Goal: Transaction & Acquisition: Book appointment/travel/reservation

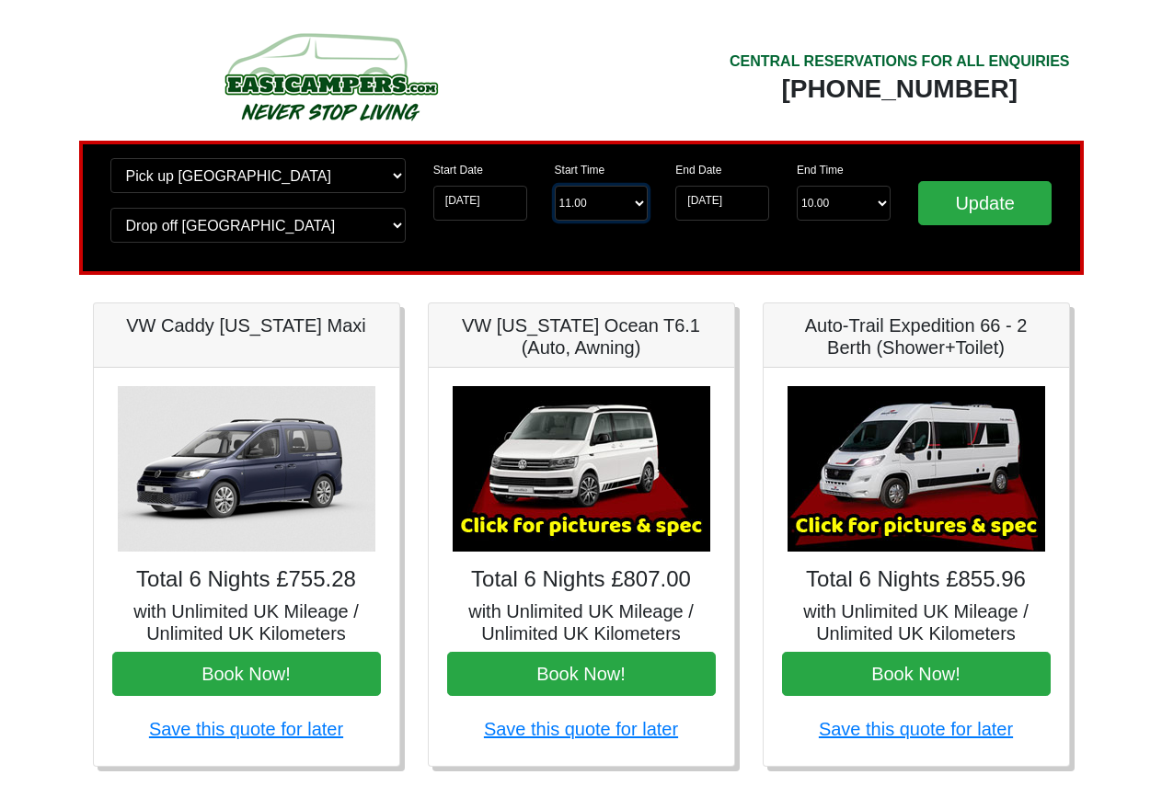
click at [605, 209] on select "Start Time 11.00 -------- 11.00 am (Saturday & Sunday Only) 12.00 pm (Saturday)…" at bounding box center [602, 203] width 94 height 35
select select "12.00"
click at [555, 186] on select "Start Time 11.00 -------- 11.00 am (Saturday & Sunday Only) 12.00 pm (Saturday)…" at bounding box center [602, 203] width 94 height 35
click at [968, 212] on input "Update" at bounding box center [985, 203] width 134 height 44
click at [1010, 211] on input "Update" at bounding box center [985, 203] width 134 height 44
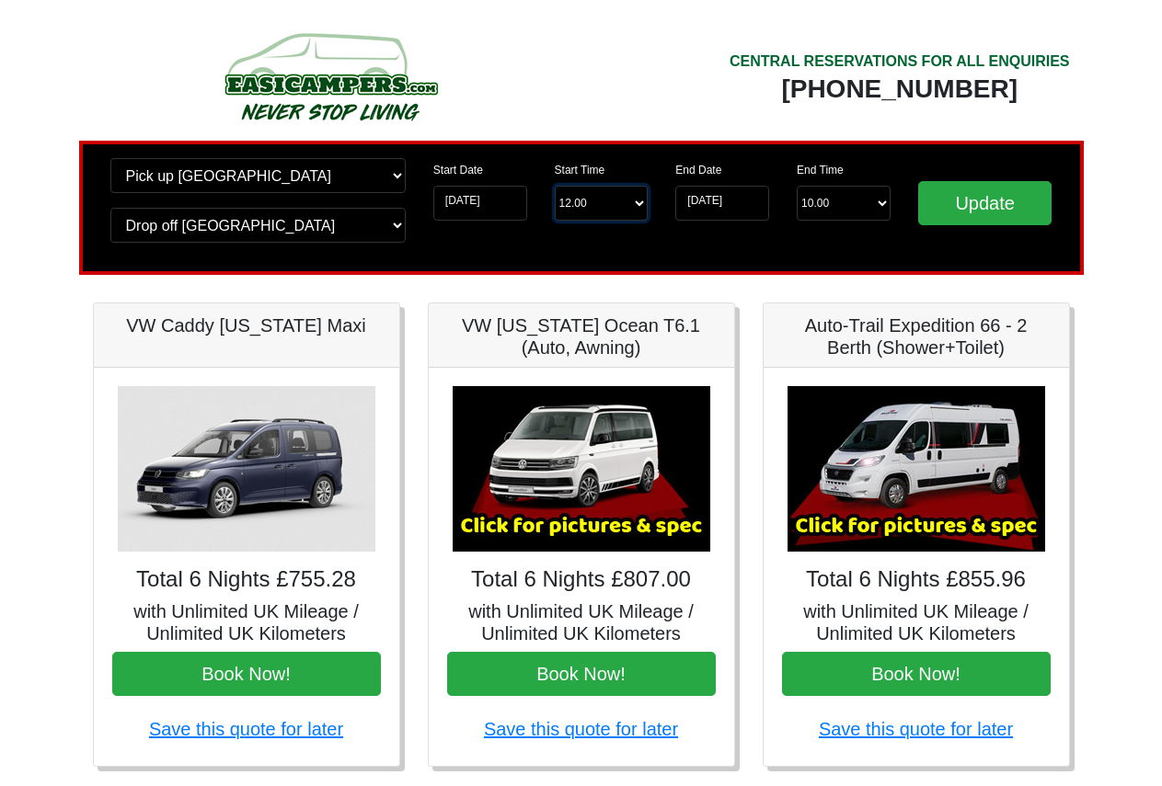
click at [617, 207] on select "Start Time 12.00 -------- 11.00 am (Saturday & Sunday Only) 12.00 pm (Saturday)…" at bounding box center [602, 203] width 94 height 35
select select "13.00"
click at [555, 186] on select "Start Time 12.00 -------- 11.00 am (Saturday & Sunday Only) 12.00 pm (Saturday)…" at bounding box center [602, 203] width 94 height 35
click at [962, 205] on input "Update" at bounding box center [985, 203] width 134 height 44
click at [620, 201] on select "Start Time 13.00 -------- 11.00 am ([DATE] & [DATE] Only) 12.00 pm ([DATE]) 13.…" at bounding box center [602, 203] width 94 height 35
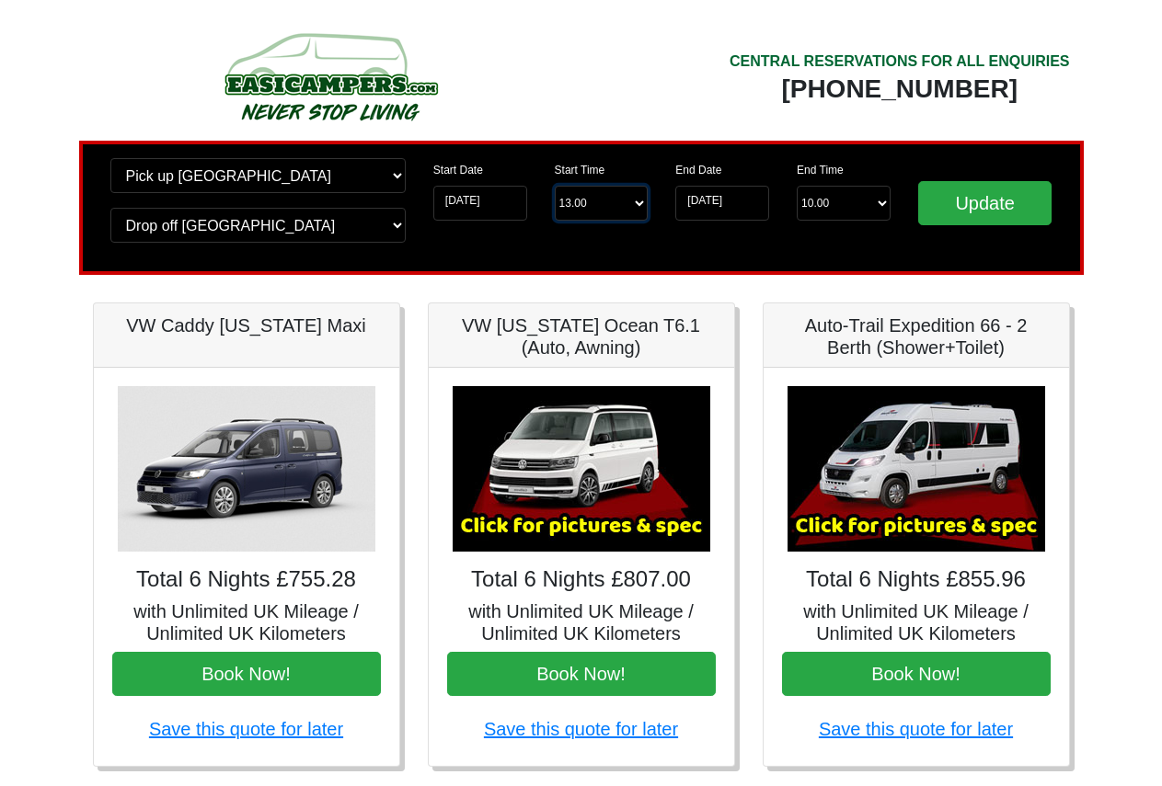
select select "11.00"
click at [555, 186] on select "Start Time 13.00 -------- 11.00 am (Saturday & Sunday Only) 12.00 pm (Saturday)…" at bounding box center [602, 203] width 94 height 35
click at [964, 199] on input "Update" at bounding box center [985, 203] width 134 height 44
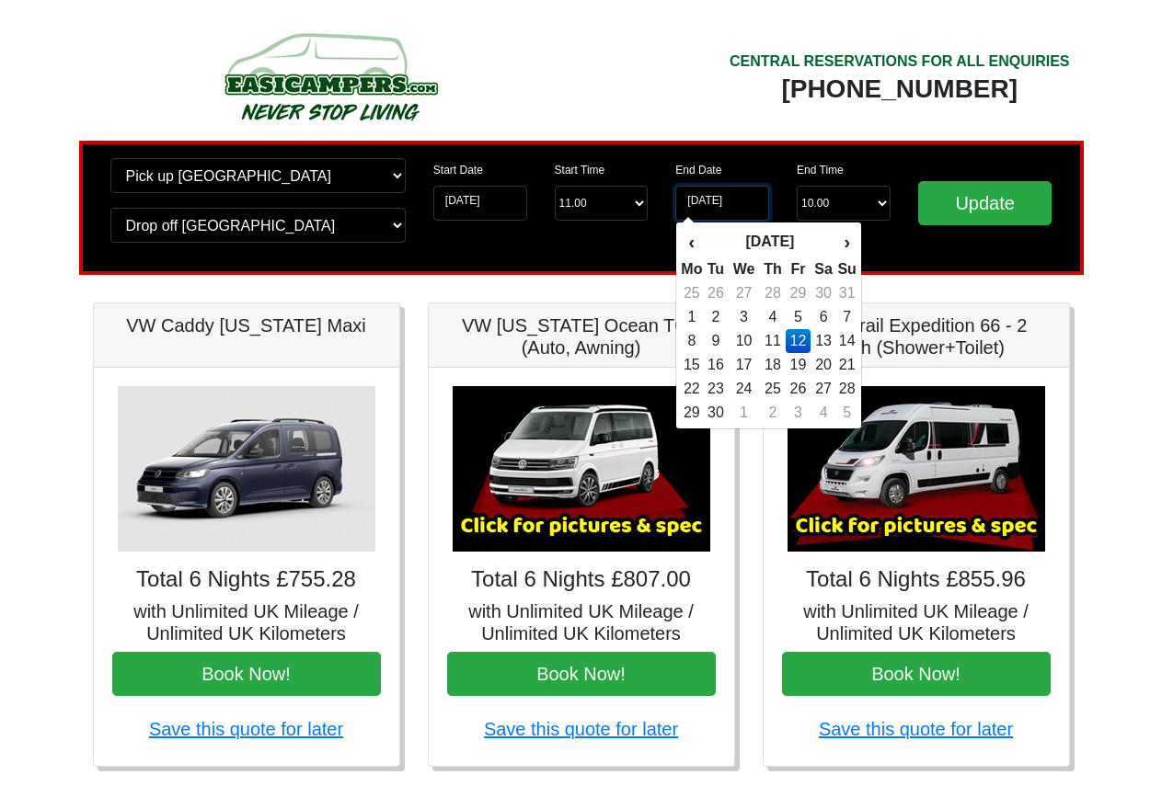
click at [745, 197] on input "[DATE]" at bounding box center [722, 203] width 94 height 35
click at [824, 332] on td "13" at bounding box center [823, 341] width 27 height 24
type input "[DATE]"
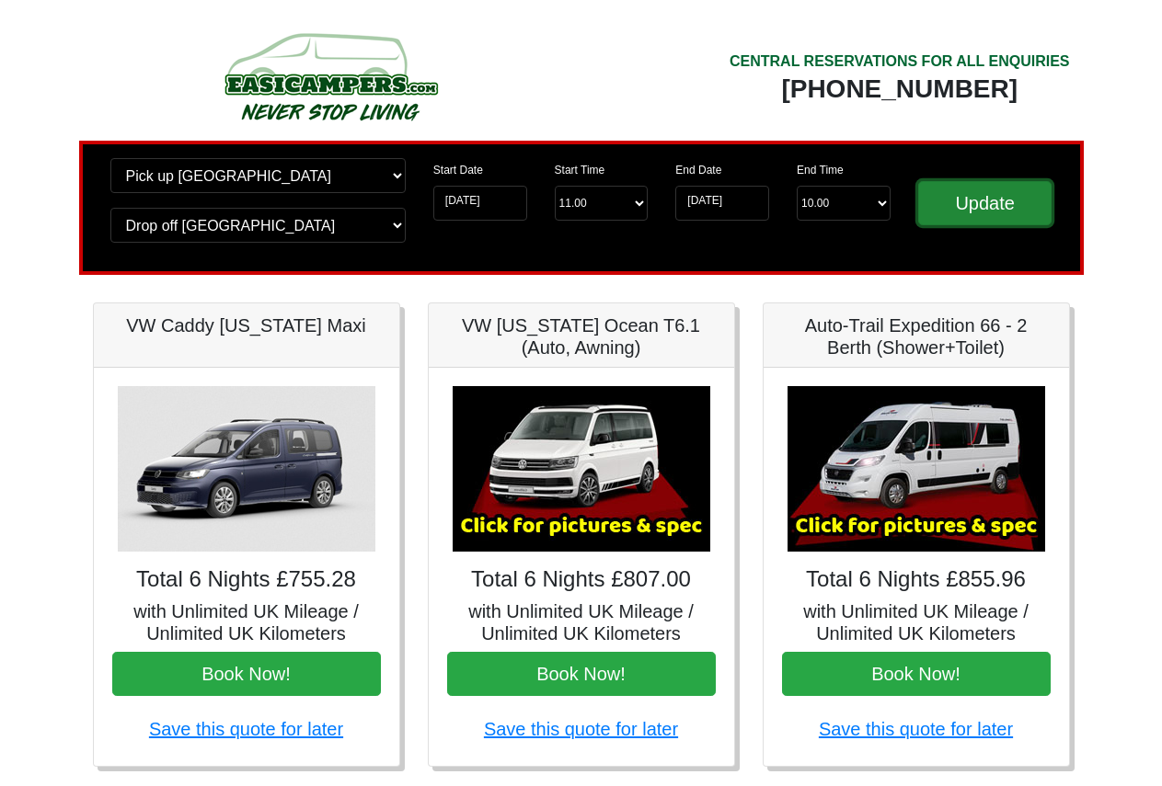
click at [957, 191] on input "Update" at bounding box center [985, 203] width 134 height 44
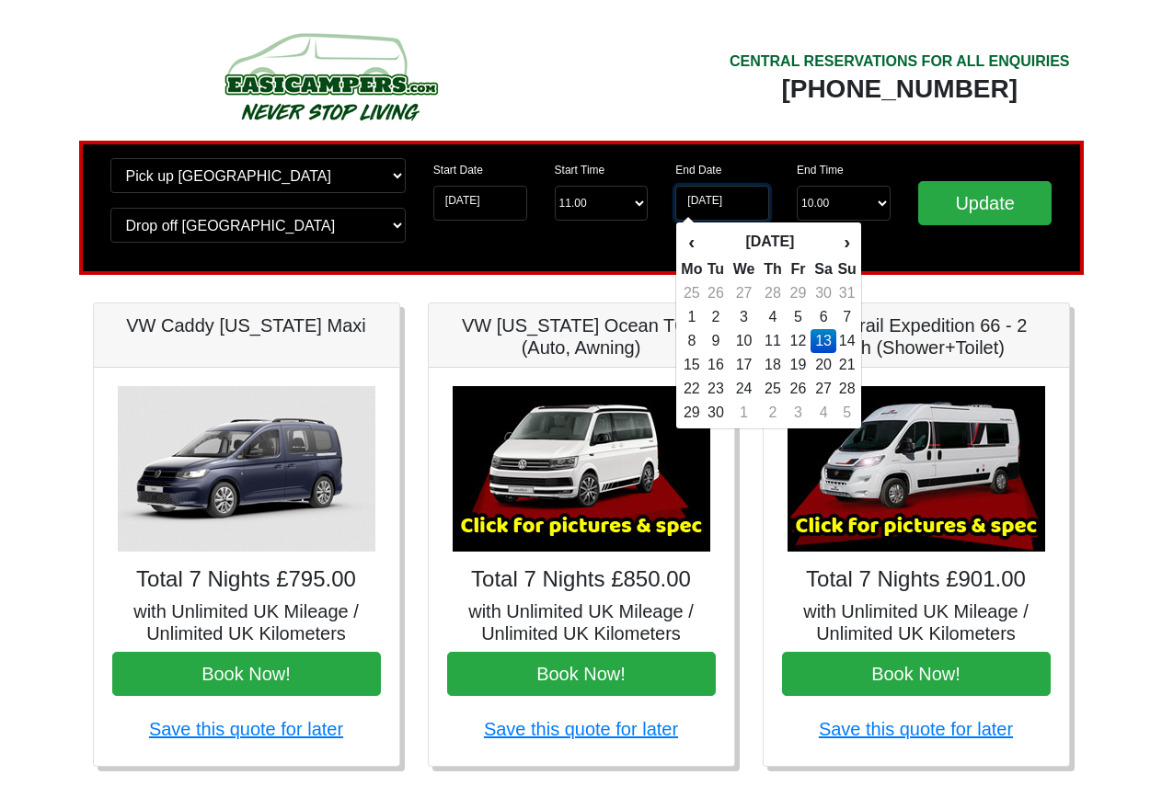
click at [736, 205] on input "13-06-2026" at bounding box center [722, 203] width 94 height 35
click at [799, 335] on td "12" at bounding box center [797, 341] width 25 height 24
type input "[DATE]"
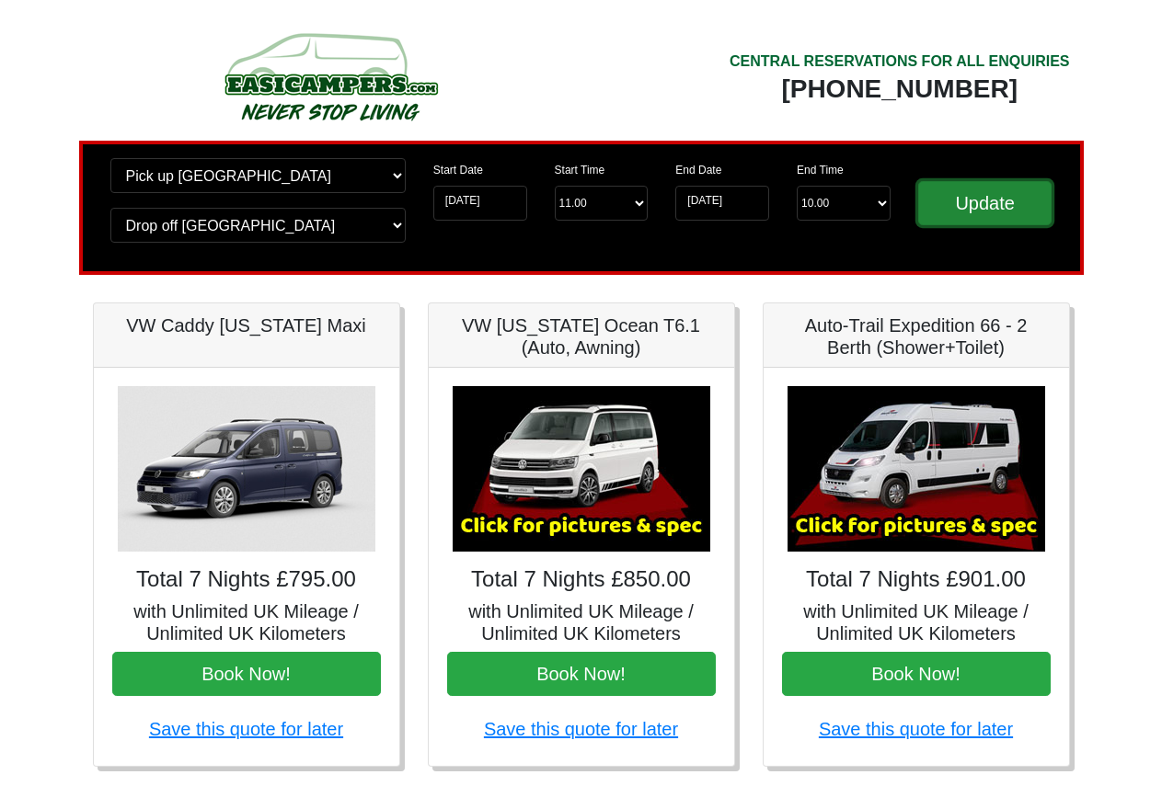
click at [945, 220] on input "Update" at bounding box center [985, 203] width 134 height 44
click at [476, 201] on input "[DATE]" at bounding box center [480, 203] width 94 height 35
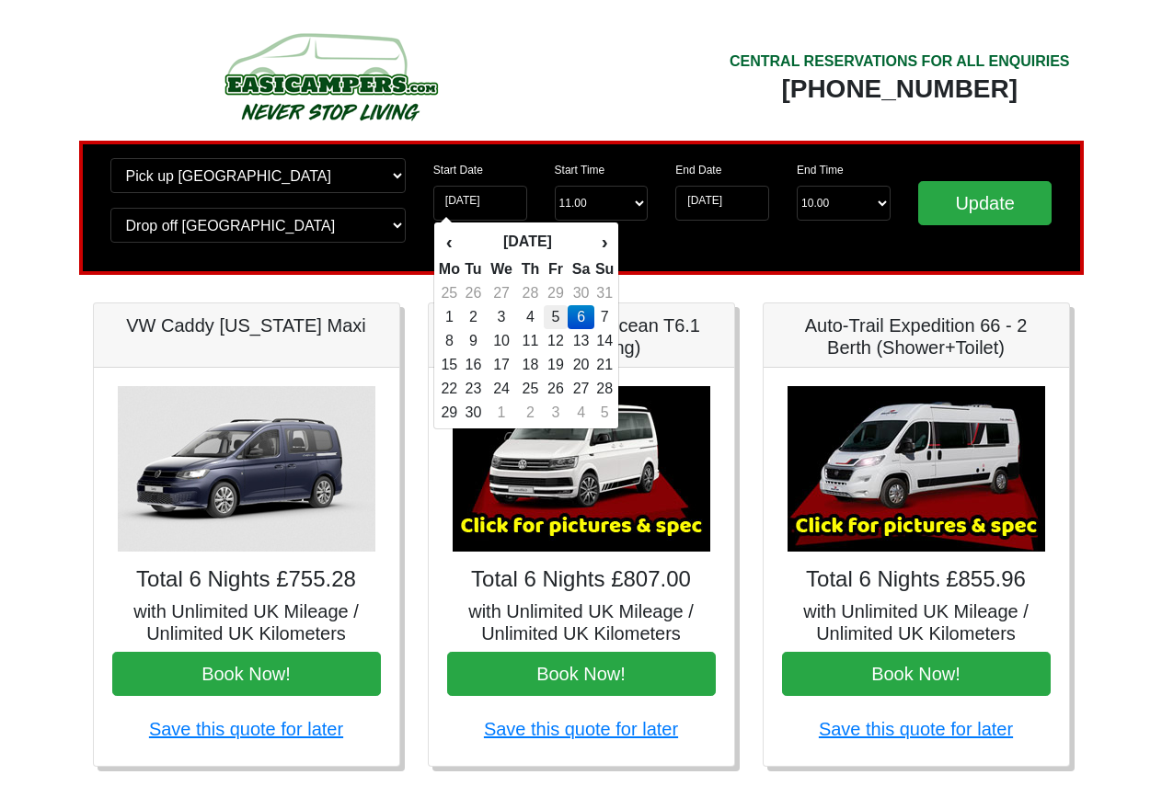
click at [561, 311] on td "5" at bounding box center [556, 317] width 25 height 24
type input "05-06-2026"
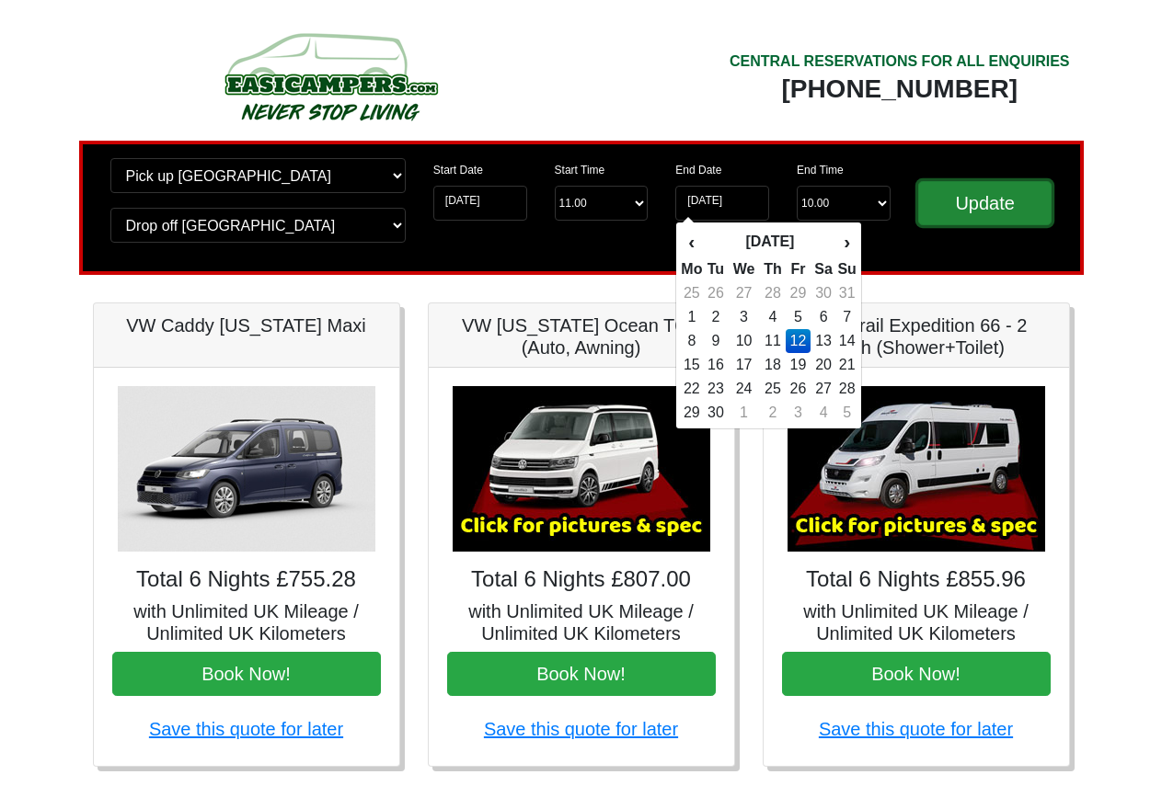
click at [950, 208] on input "Update" at bounding box center [985, 203] width 134 height 44
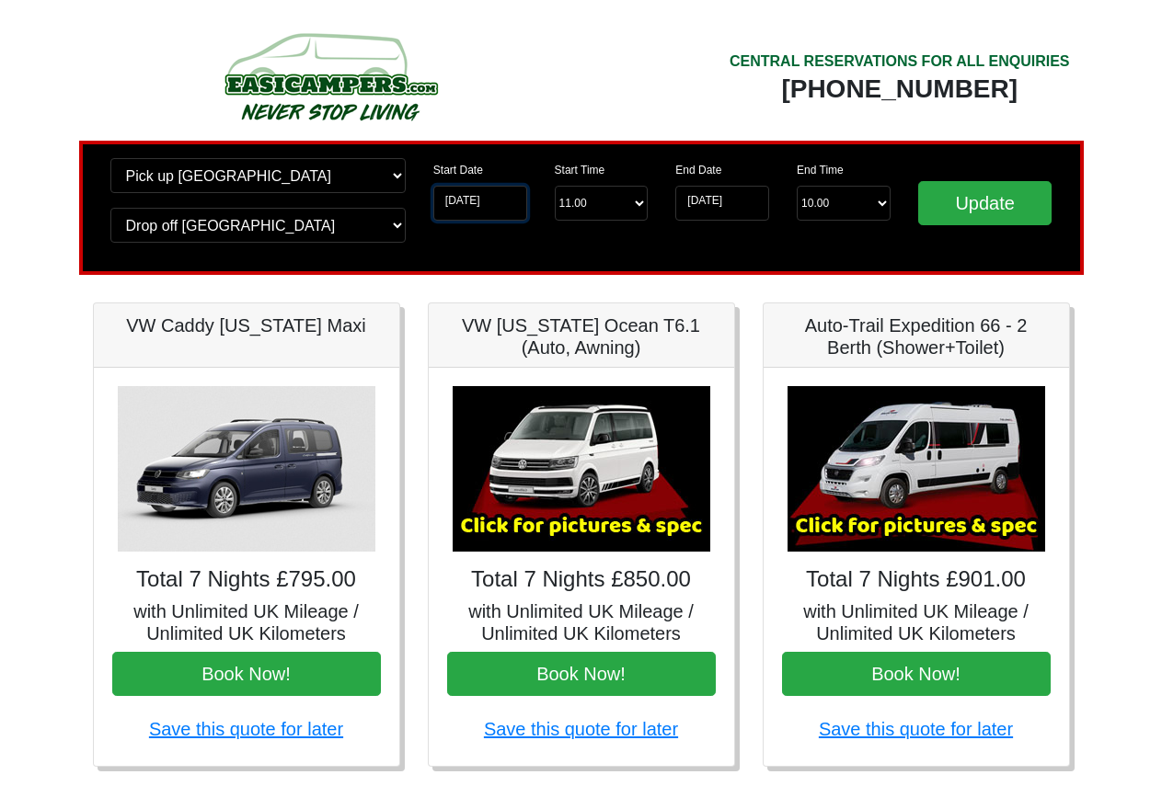
click at [475, 208] on input "[DATE]" at bounding box center [480, 203] width 94 height 35
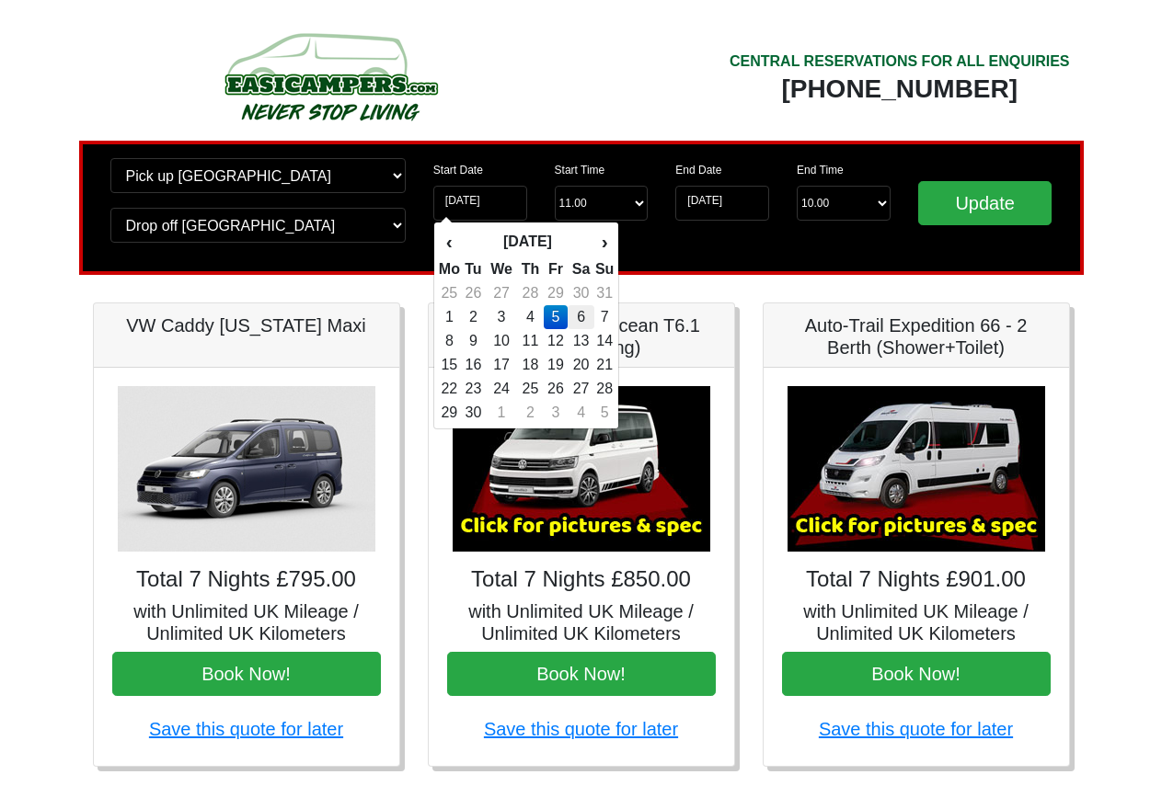
click at [573, 312] on td "6" at bounding box center [580, 317] width 27 height 24
type input "[DATE]"
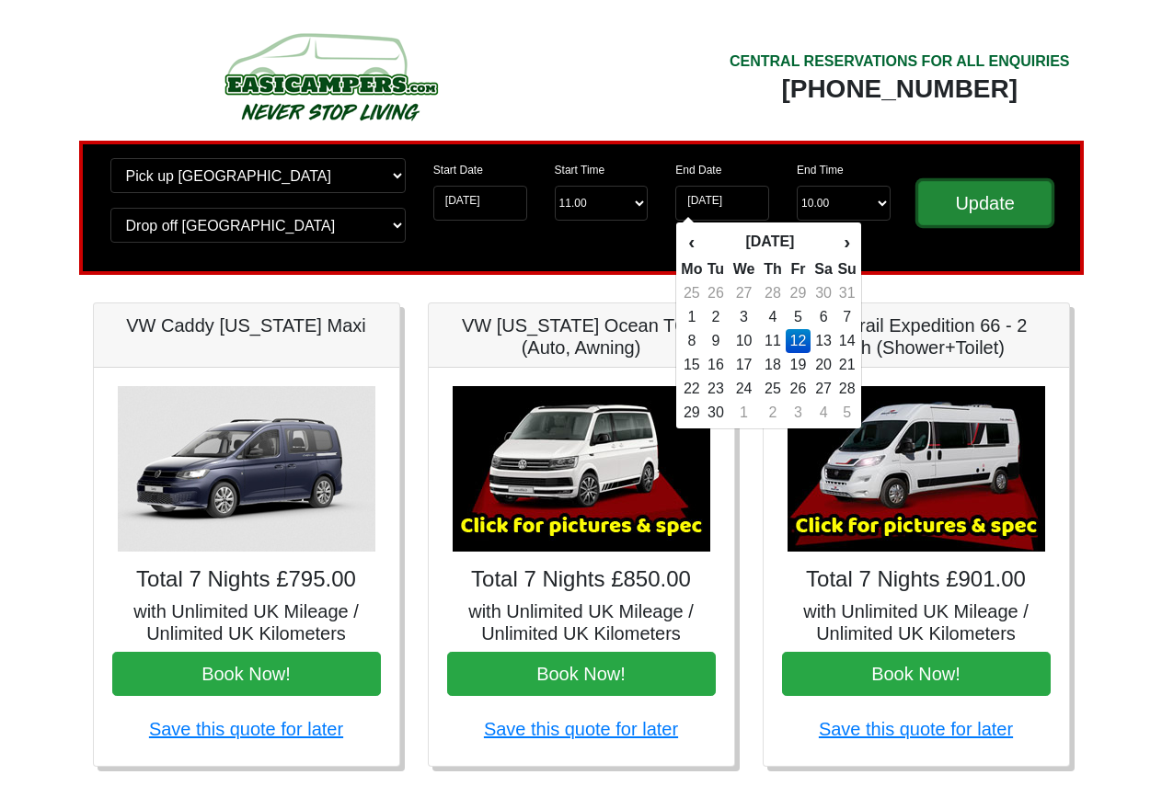
click at [1008, 202] on input "Update" at bounding box center [985, 203] width 134 height 44
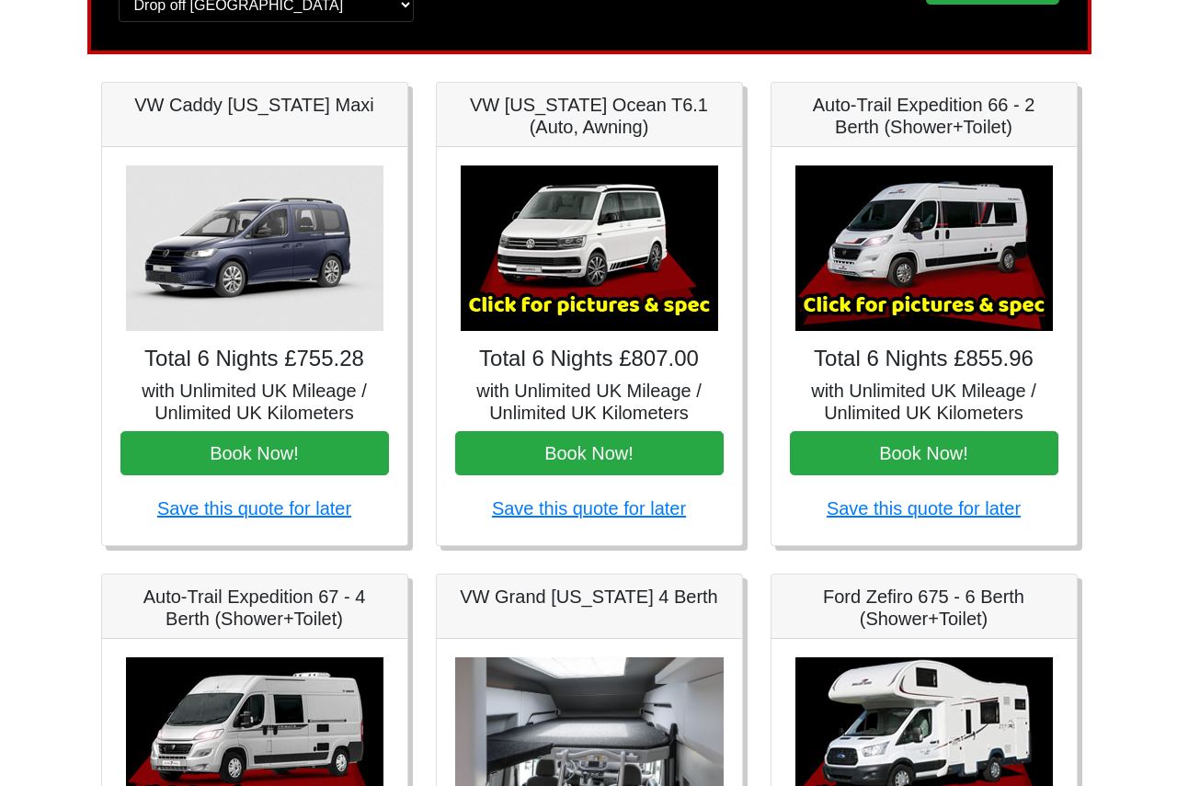
scroll to position [184, 0]
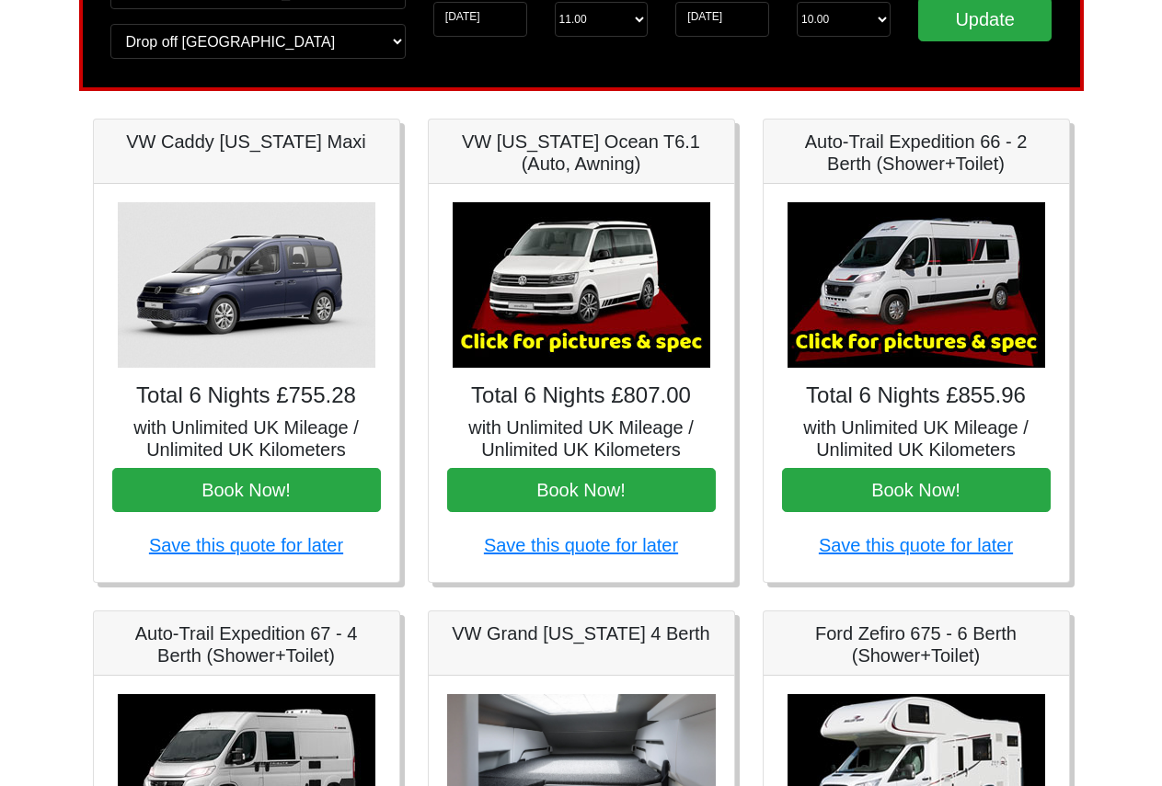
click at [591, 329] on img at bounding box center [581, 285] width 258 height 166
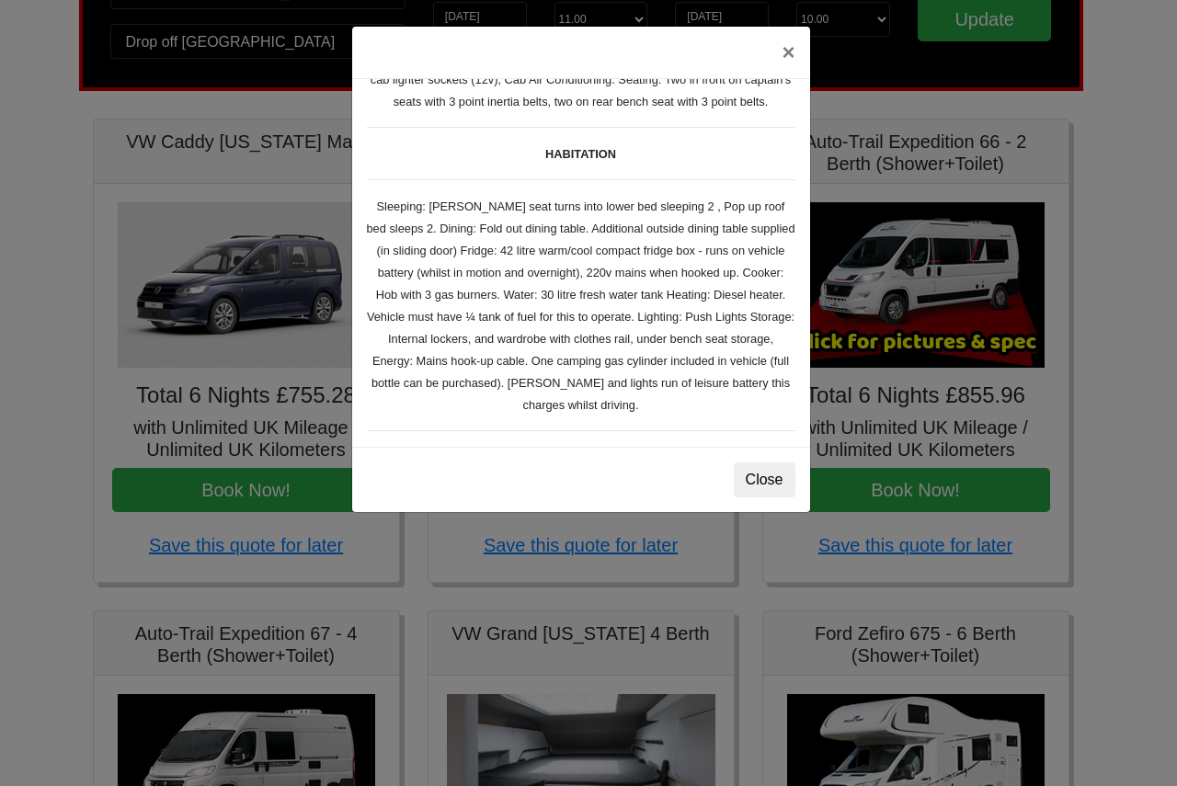
scroll to position [276, 0]
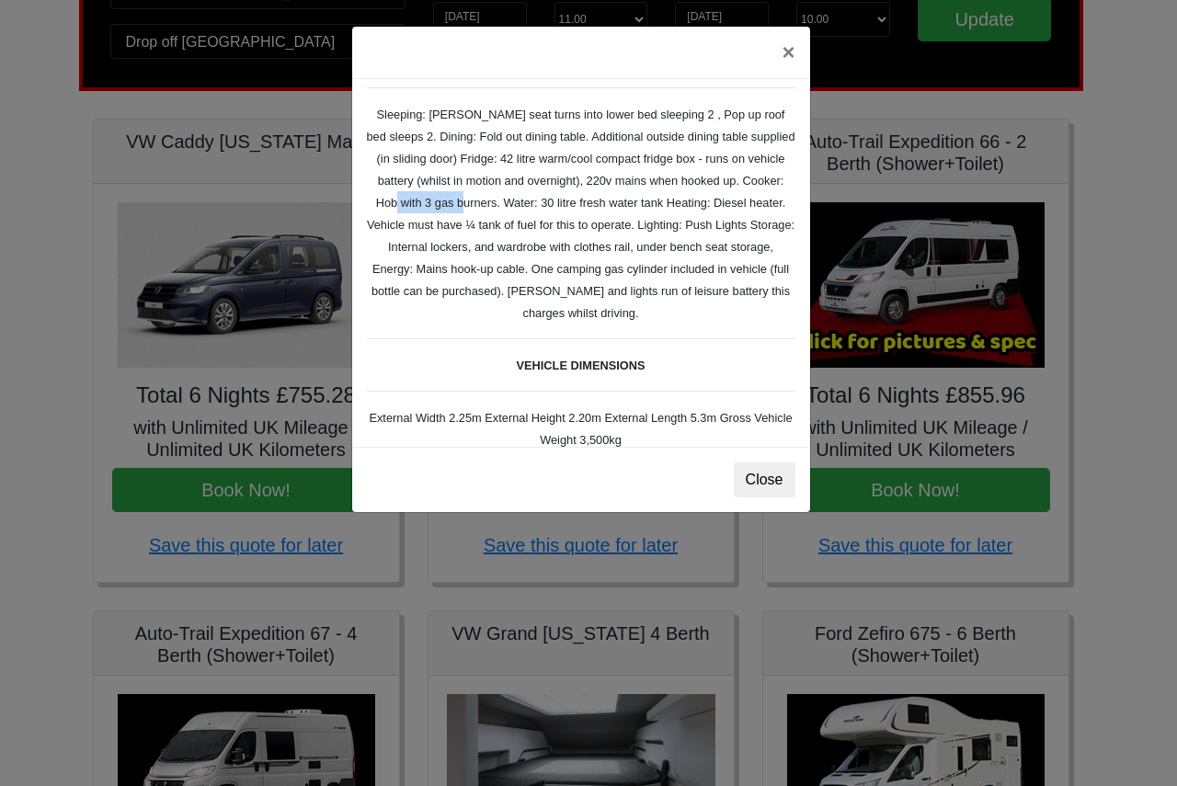
drag, startPoint x: 489, startPoint y: 225, endPoint x: 420, endPoint y: 225, distance: 69.0
click at [420, 225] on small "TECHNICAL DATA Engine: Diesel Transmission: DSG Automatic Gearbox, right hand d…" at bounding box center [581, 230] width 429 height 732
click at [521, 228] on small "TECHNICAL DATA Engine: Diesel Transmission: DSG Automatic Gearbox, right hand d…" at bounding box center [581, 230] width 429 height 732
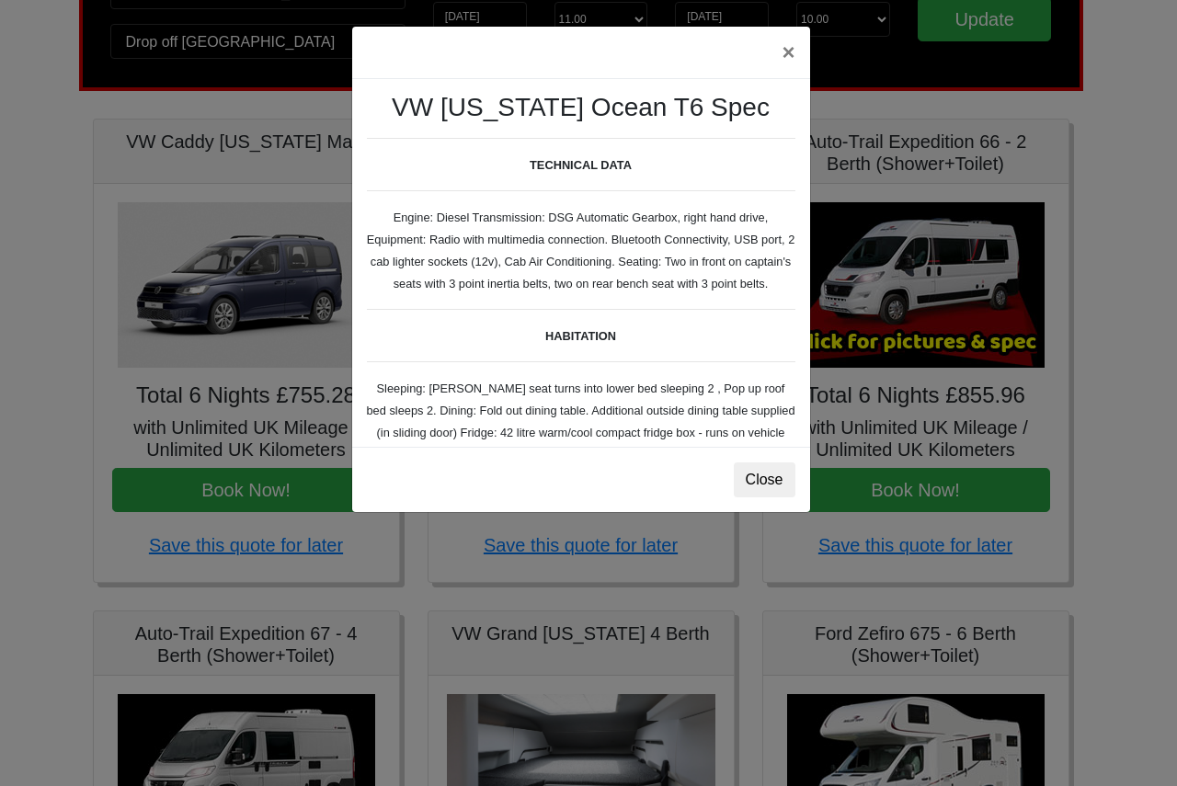
scroll to position [0, 0]
click at [748, 479] on button "Close" at bounding box center [765, 480] width 62 height 35
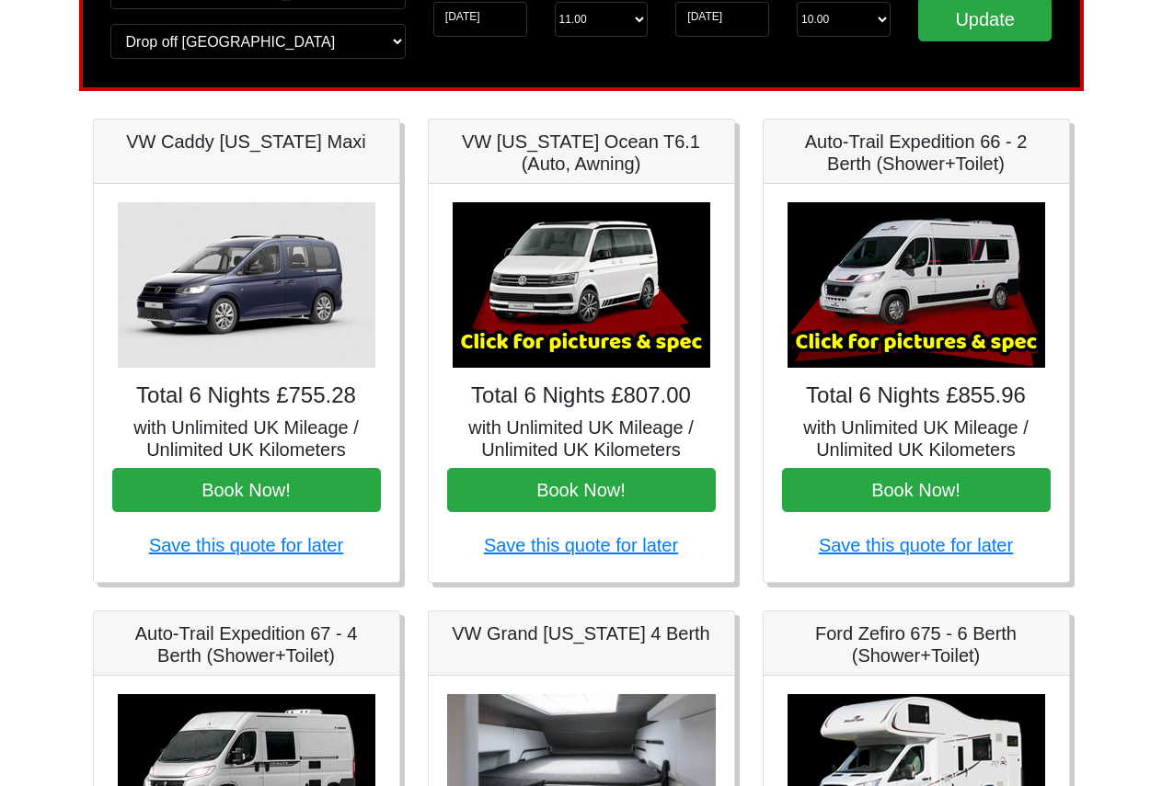
click at [932, 318] on img at bounding box center [916, 285] width 258 height 166
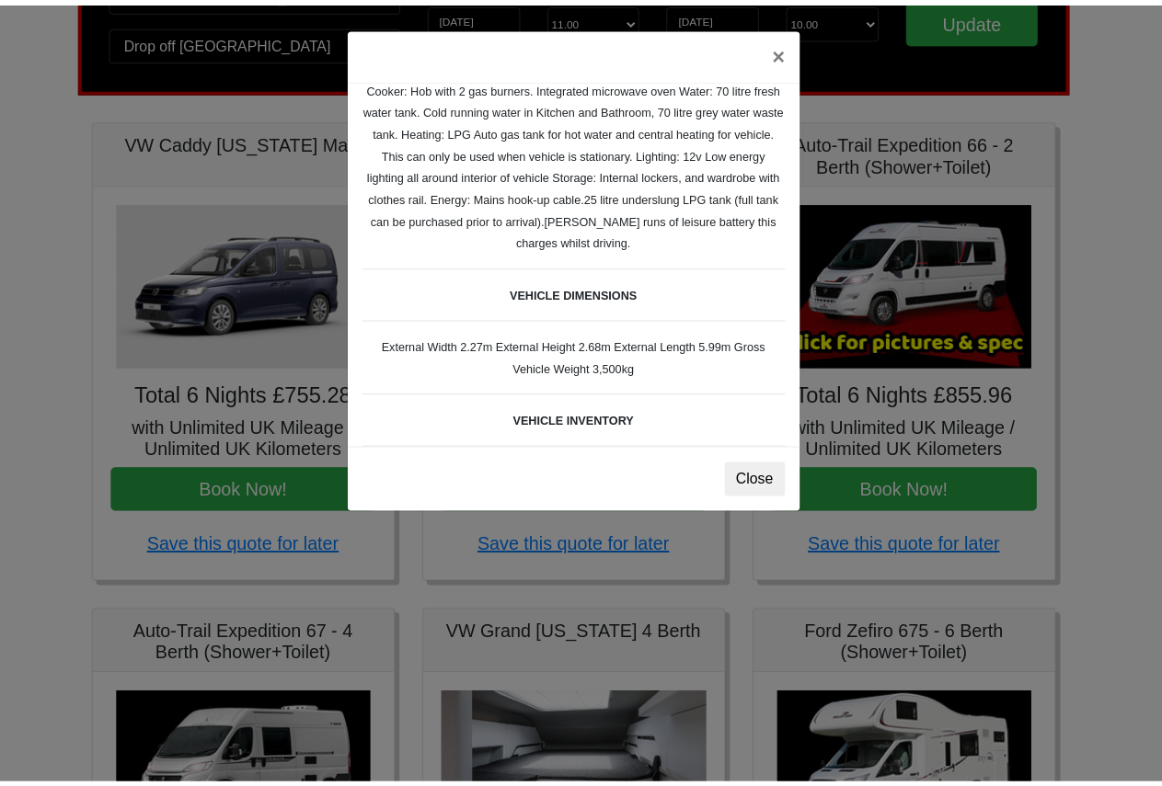
scroll to position [344, 0]
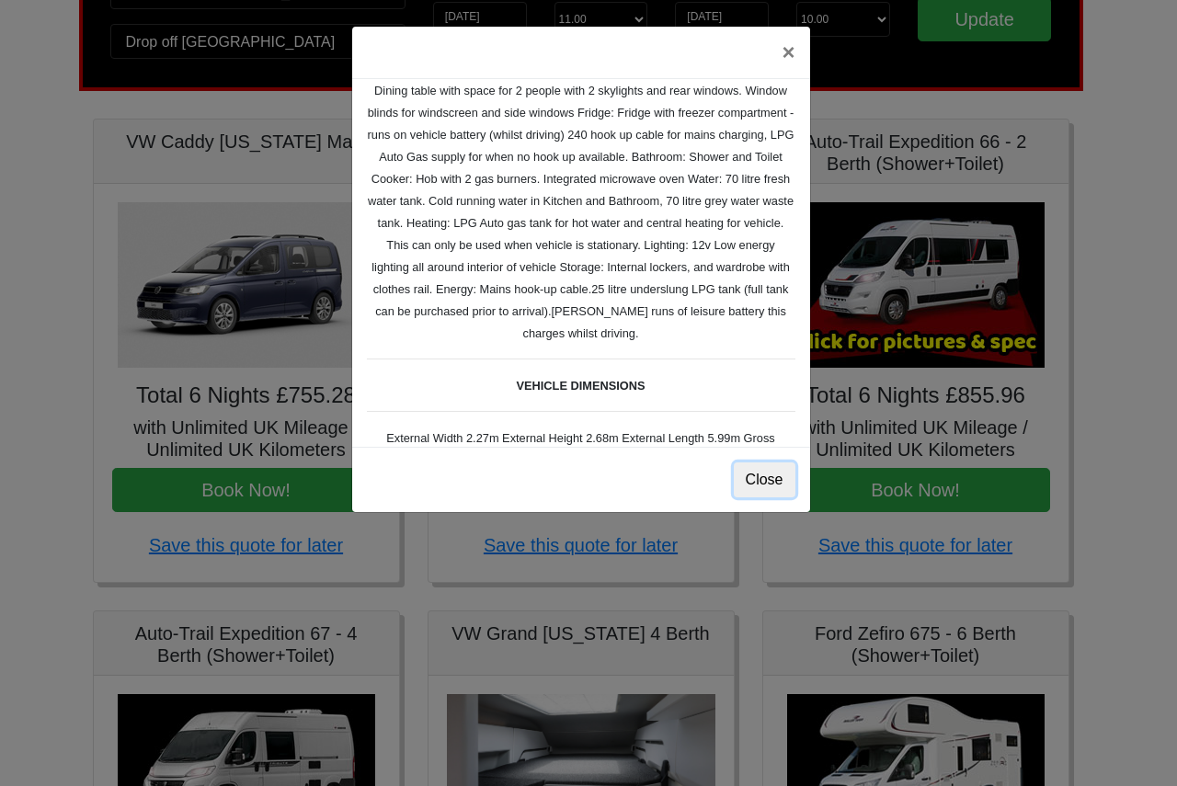
click at [761, 481] on button "Close" at bounding box center [765, 480] width 62 height 35
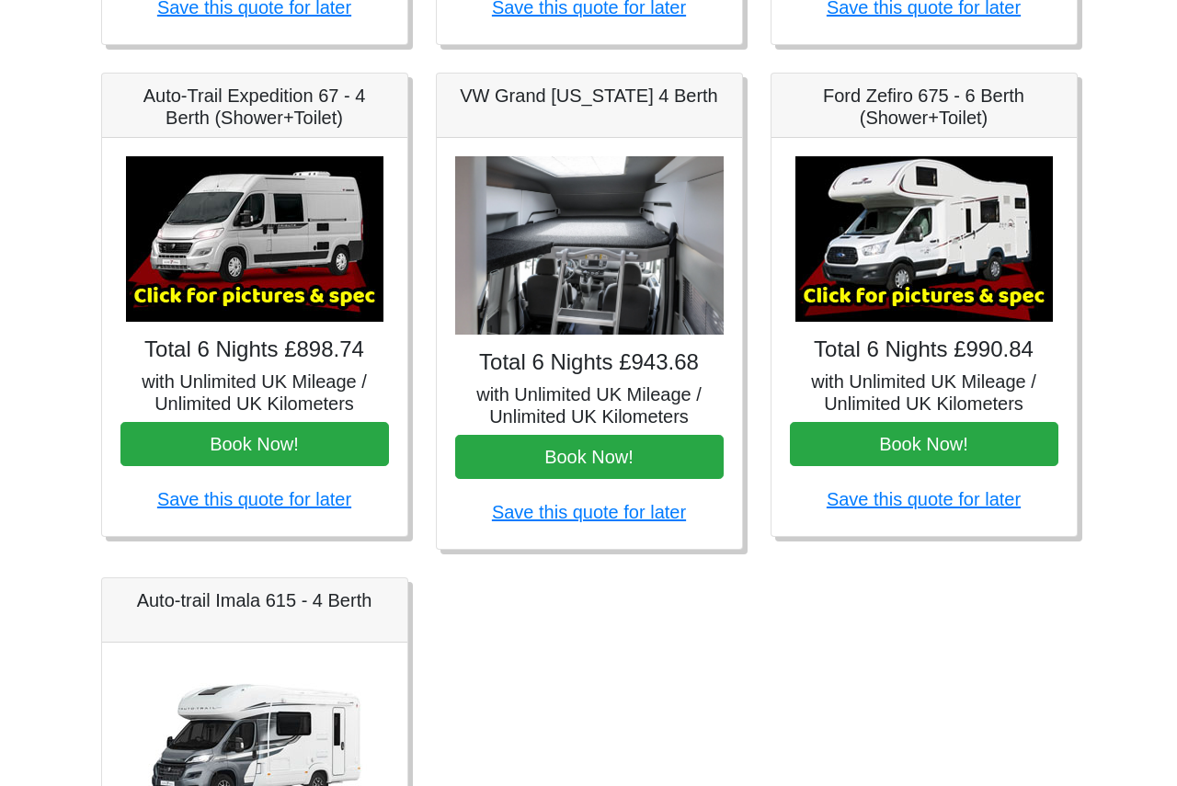
scroll to position [736, 0]
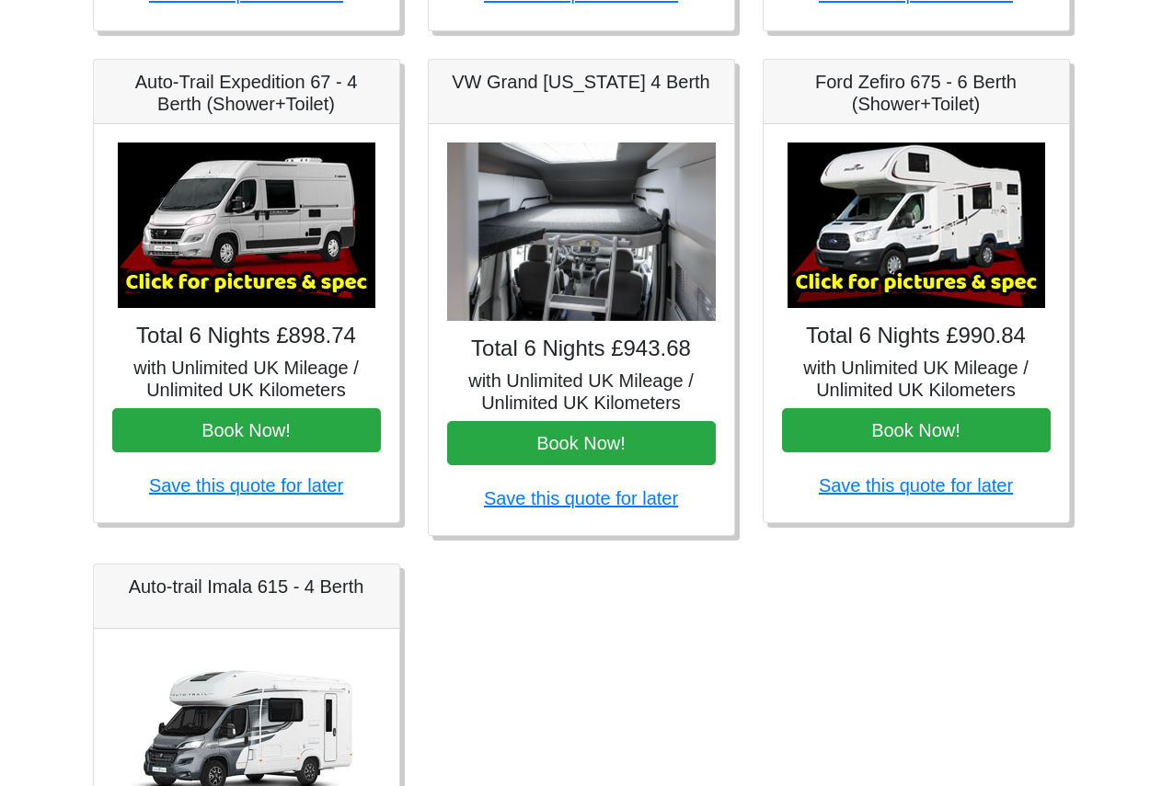
click at [278, 255] on img at bounding box center [247, 226] width 258 height 166
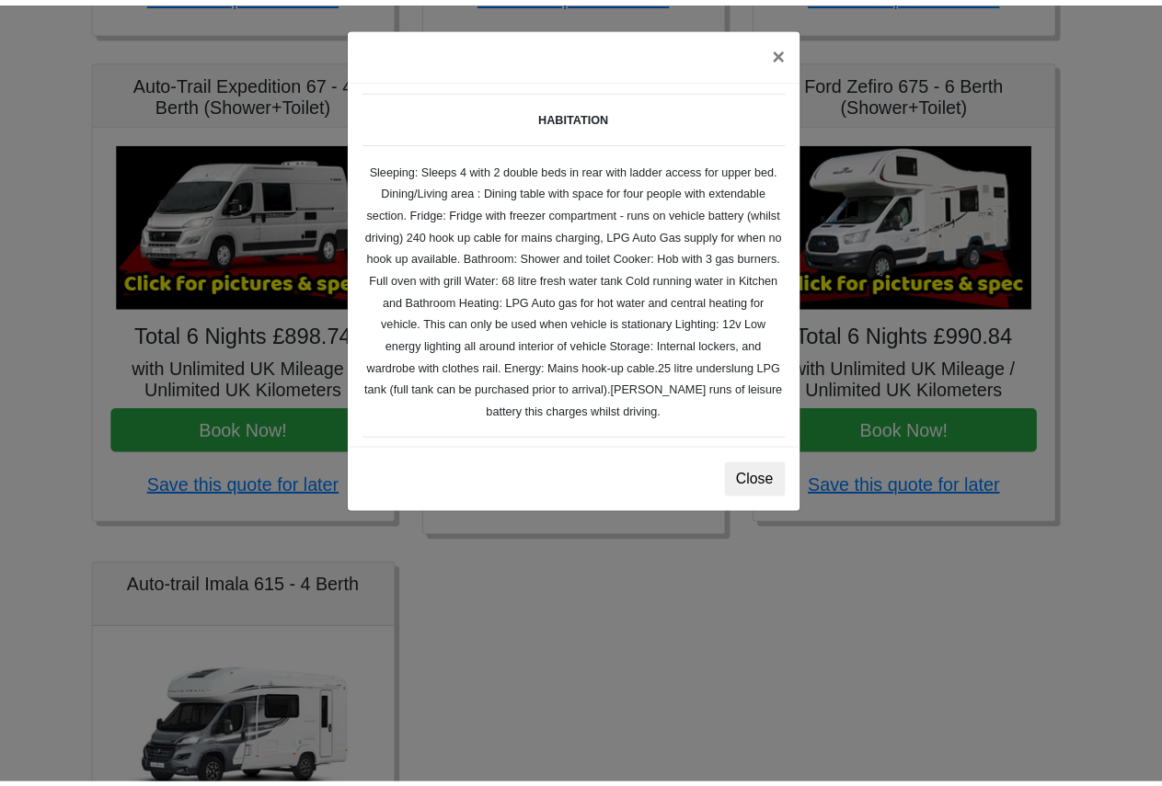
scroll to position [277, 0]
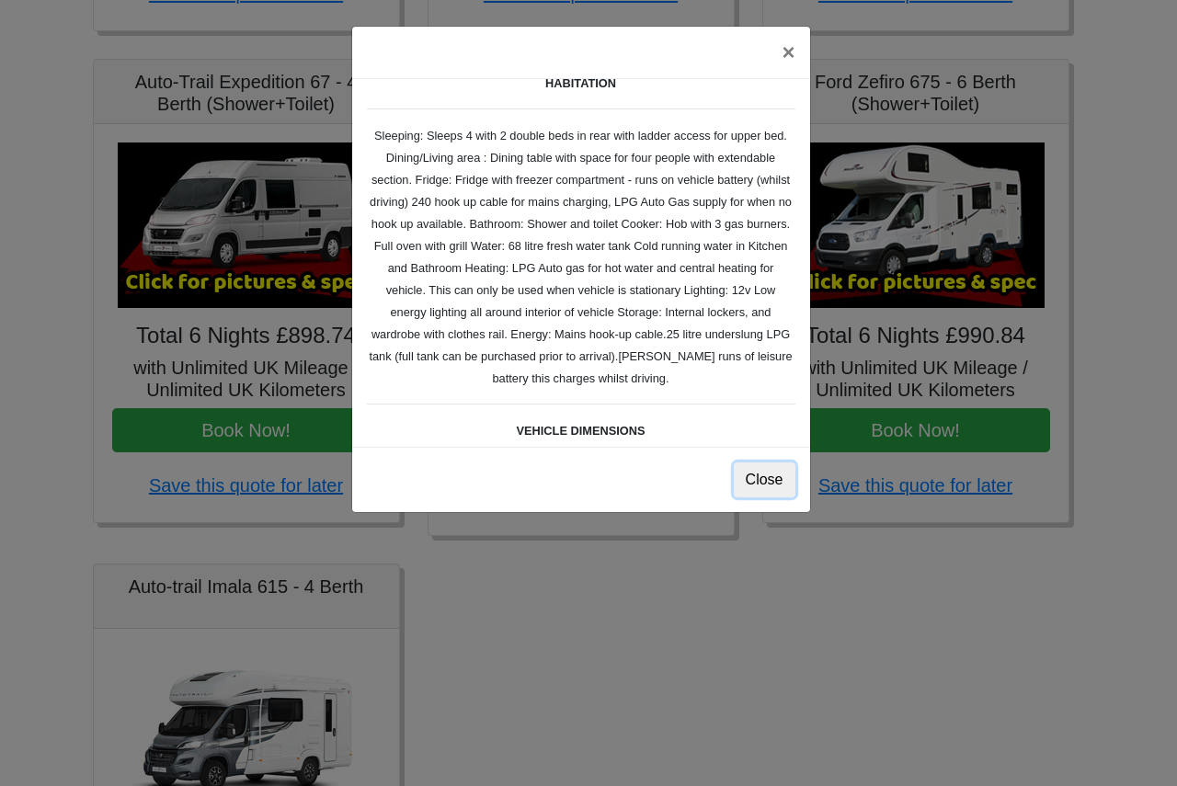
click at [766, 485] on button "Close" at bounding box center [765, 480] width 62 height 35
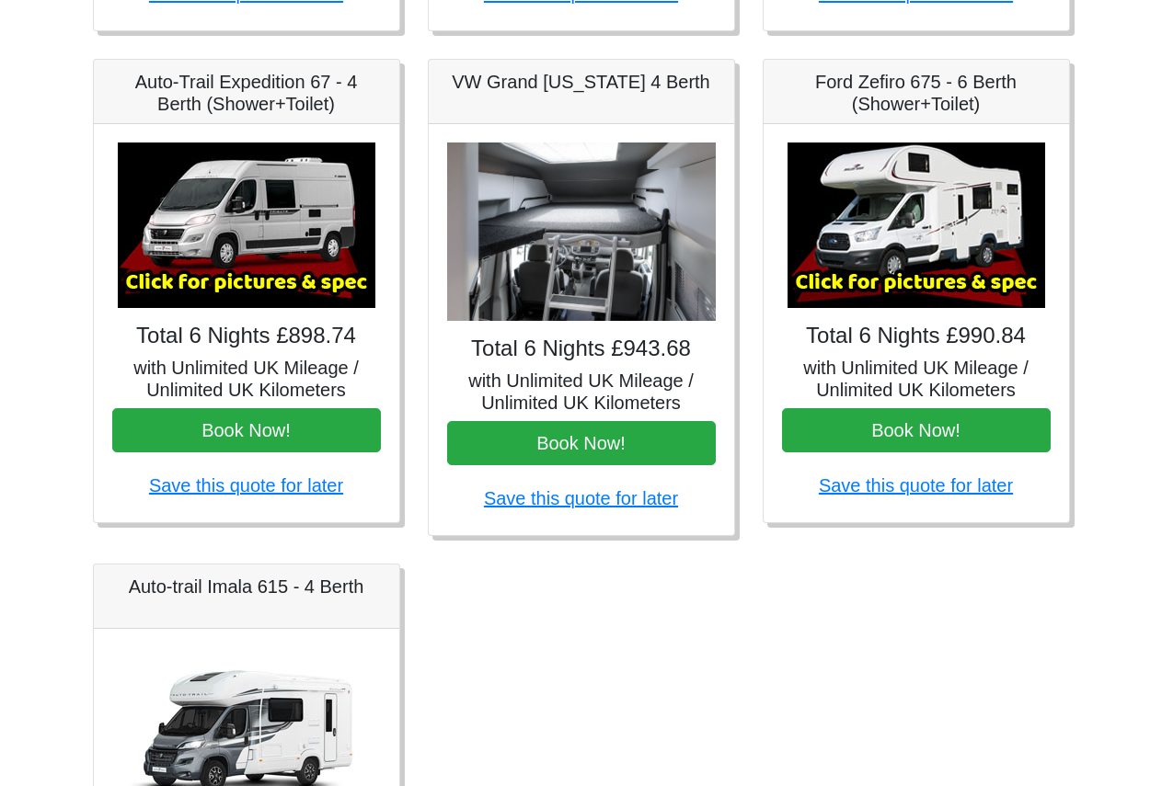
click at [514, 273] on img at bounding box center [581, 232] width 269 height 179
click at [647, 245] on img at bounding box center [581, 232] width 269 height 179
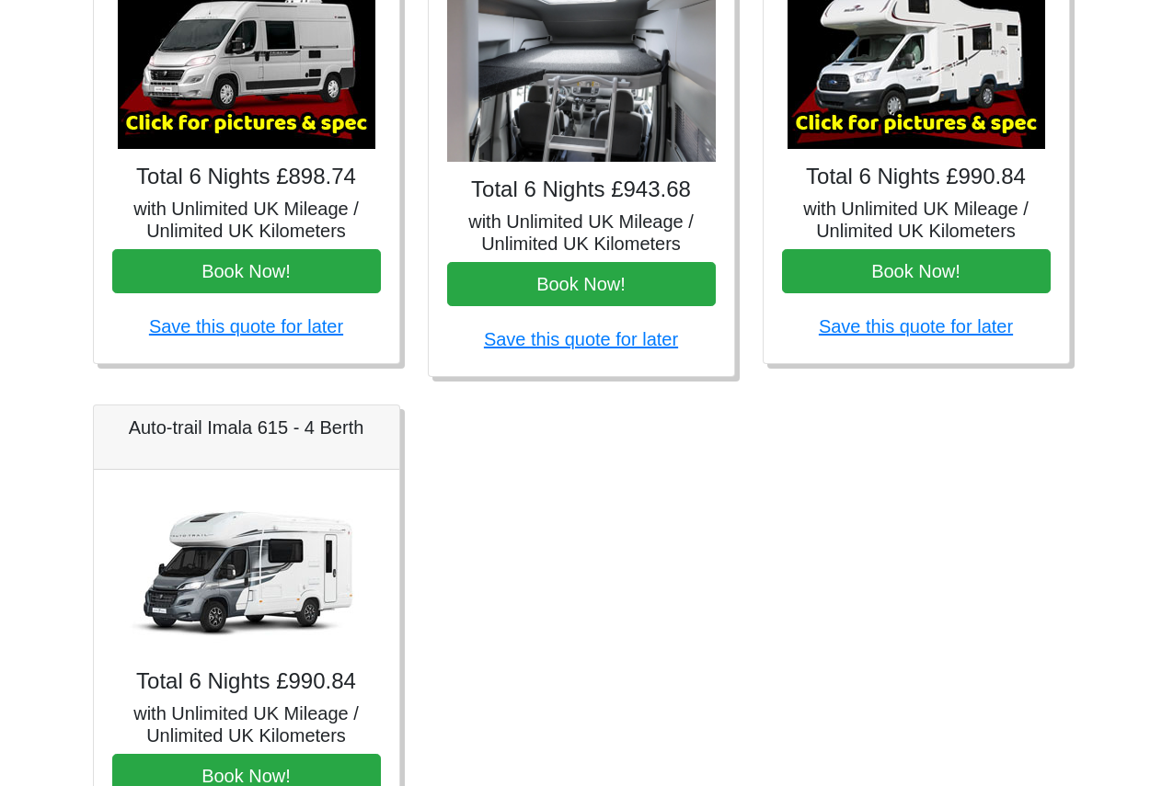
scroll to position [920, 0]
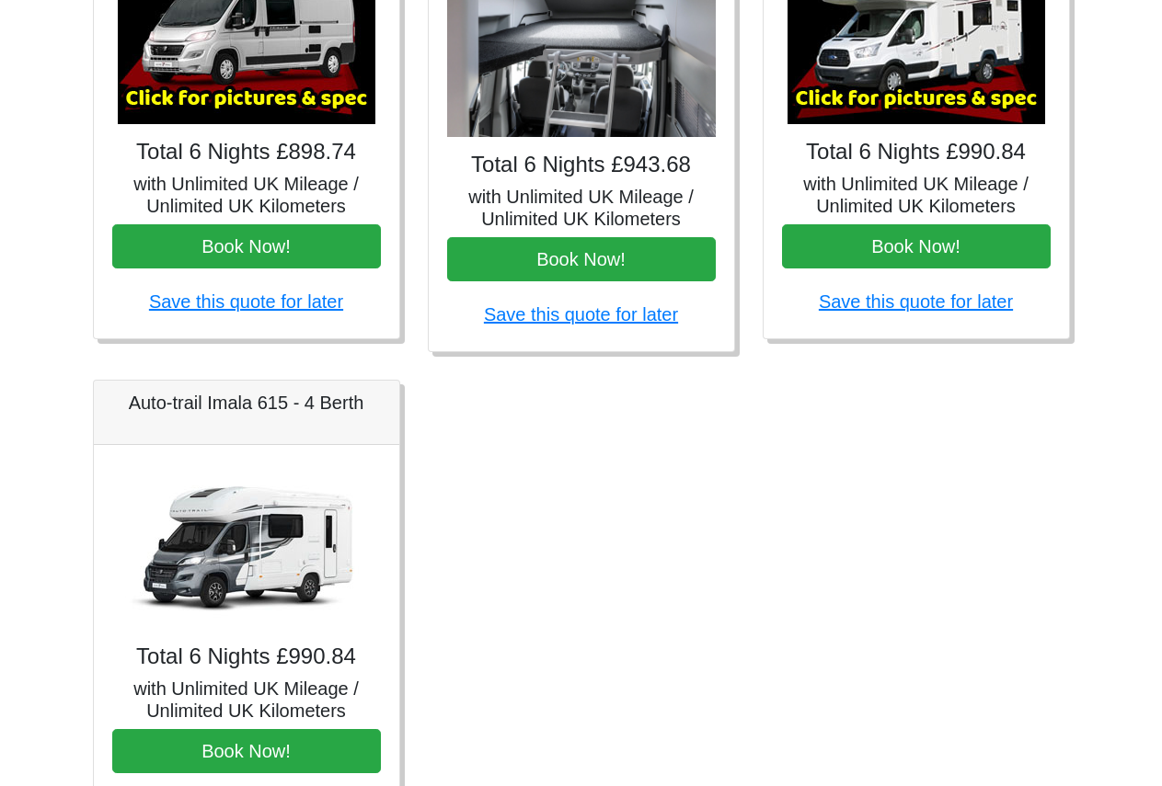
click at [324, 573] on img at bounding box center [247, 547] width 258 height 166
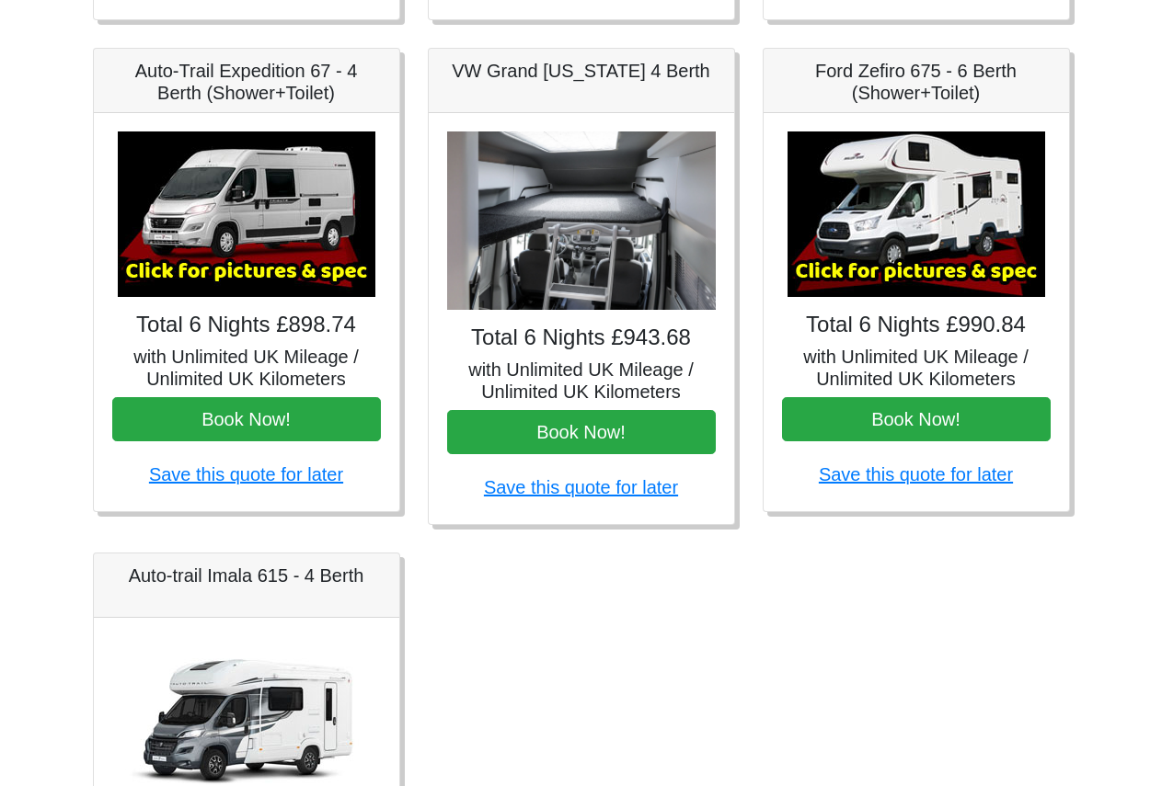
scroll to position [736, 0]
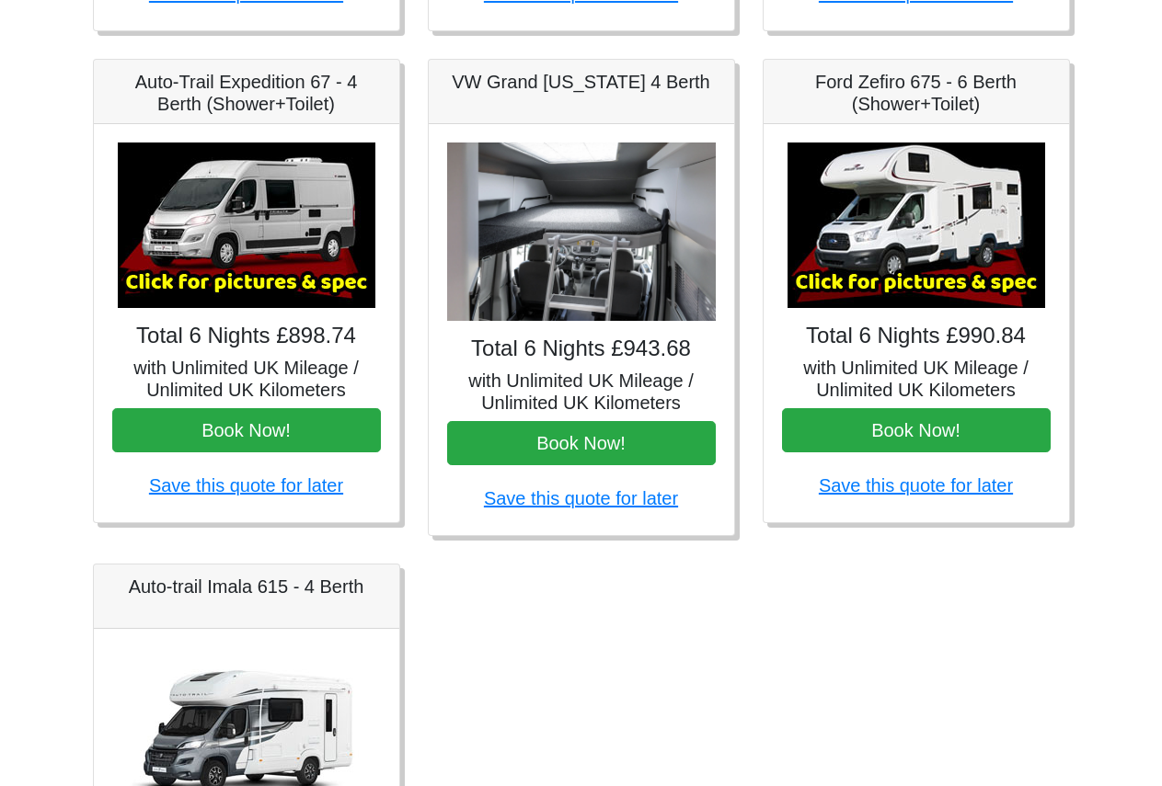
click at [323, 215] on img at bounding box center [247, 226] width 258 height 166
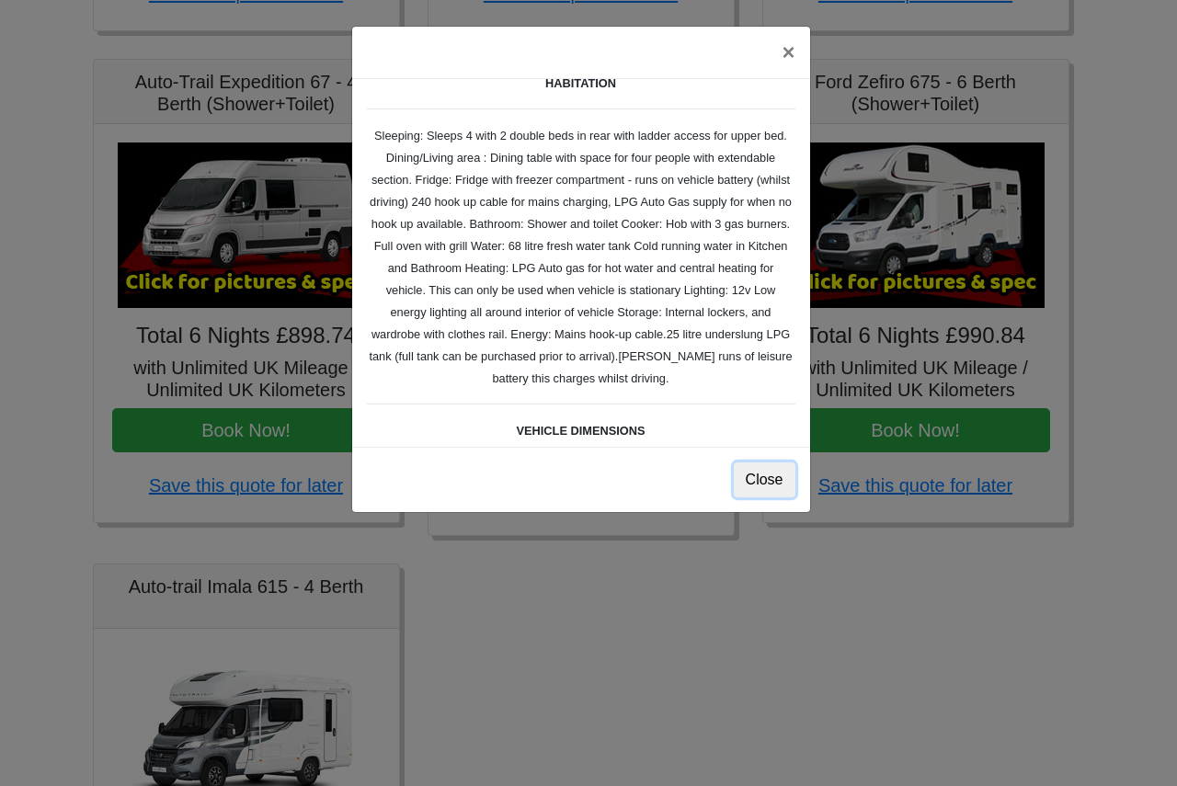
click at [756, 474] on button "Close" at bounding box center [765, 480] width 62 height 35
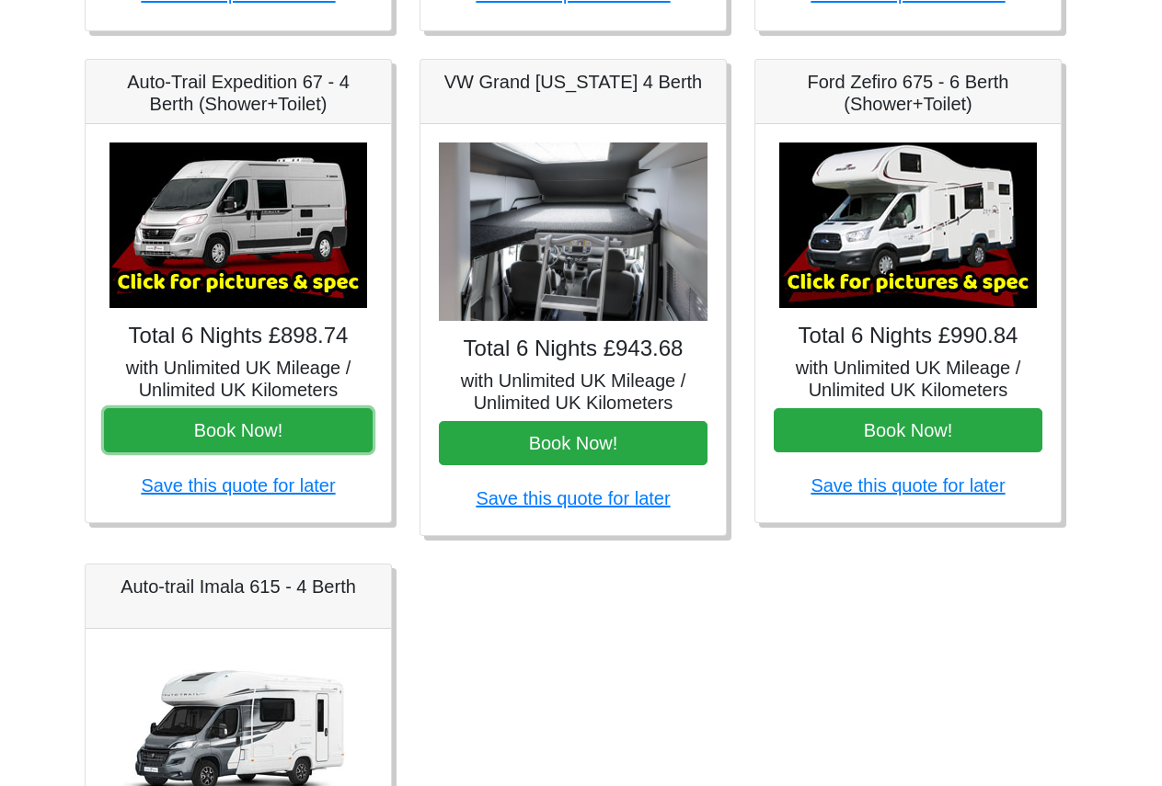
click at [269, 436] on button "Book Now!" at bounding box center [238, 430] width 269 height 44
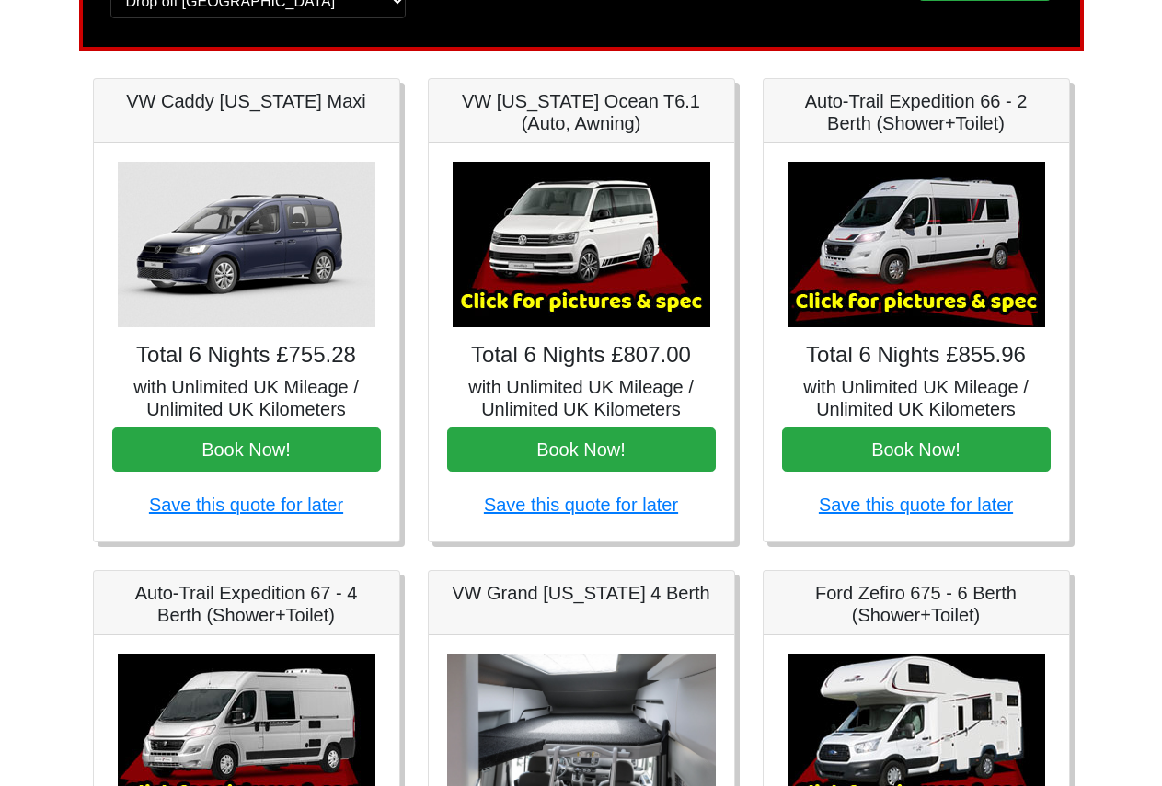
scroll to position [0, 0]
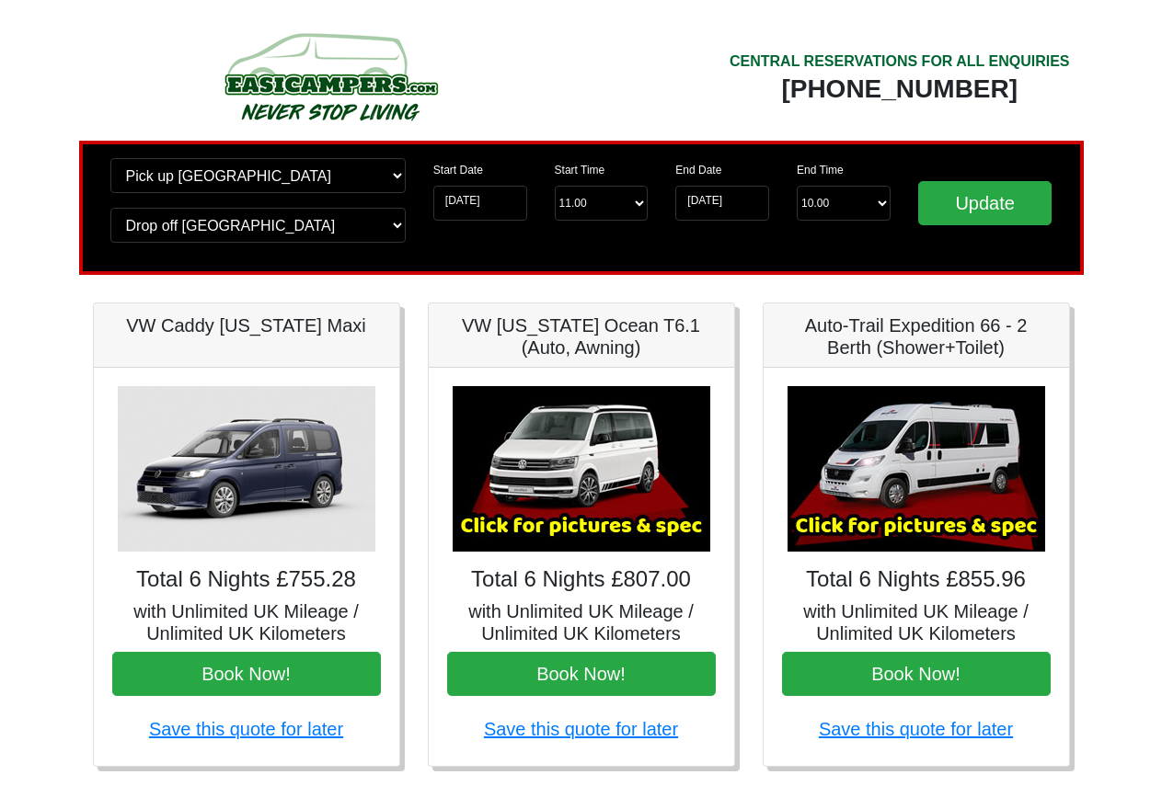
click at [338, 92] on img at bounding box center [329, 76] width 349 height 101
click at [788, 66] on div "CENTRAL RESERVATIONS FOR ALL ENQUIRIES" at bounding box center [899, 62] width 340 height 22
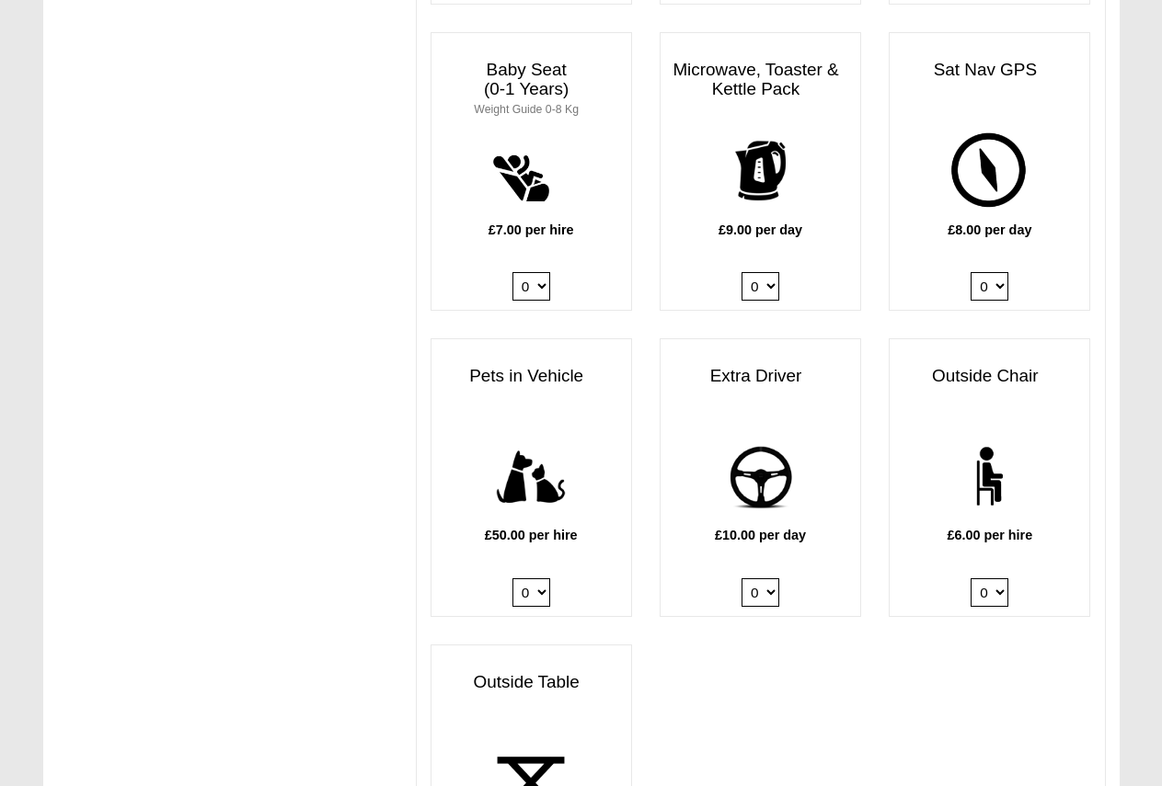
scroll to position [1839, 0]
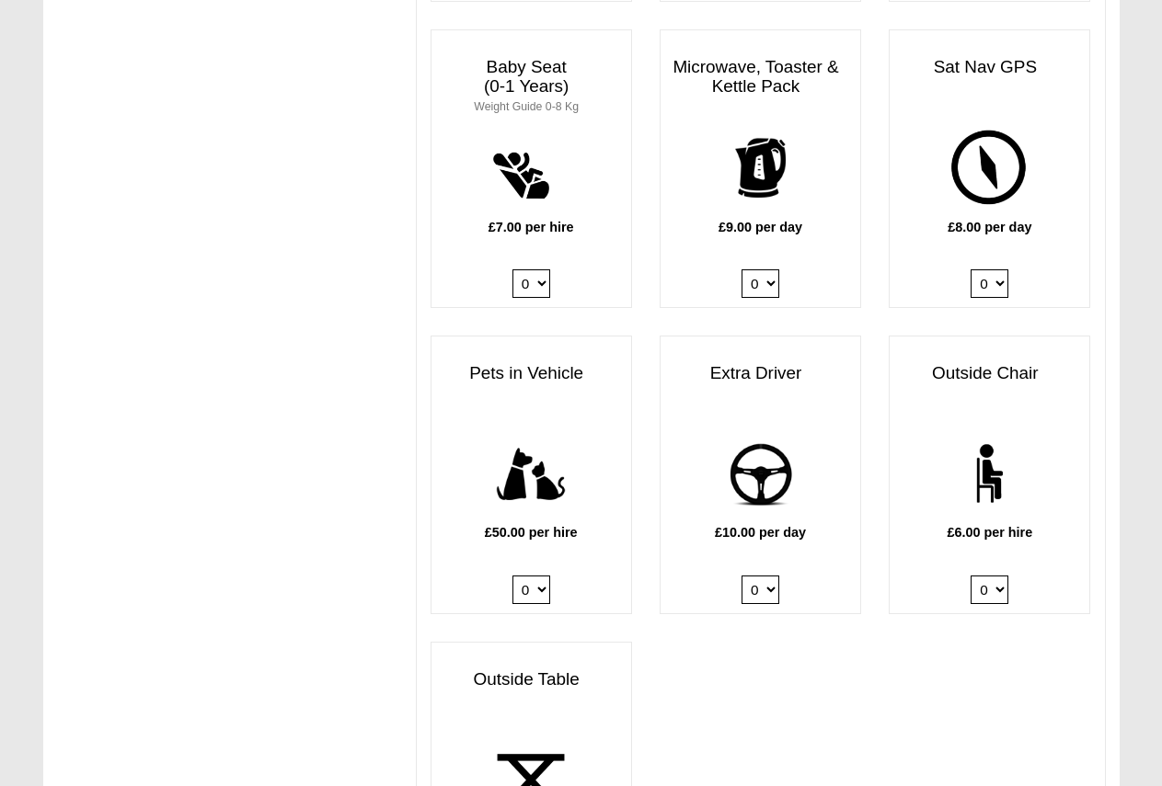
click at [537, 591] on select "0 1" at bounding box center [531, 590] width 38 height 29
select select "Pets in vehicle @ 50.00 GBP per hire"
click at [512, 578] on select "0 1" at bounding box center [531, 590] width 38 height 29
drag, startPoint x: 747, startPoint y: 670, endPoint x: 749, endPoint y: 647, distance: 23.1
click at [748, 670] on div "Projector, Screen & Speakers £15.99 per day 0 1 Outdoor Pizza Oven £11.00 per d…" at bounding box center [761, 30] width 688 height 1838
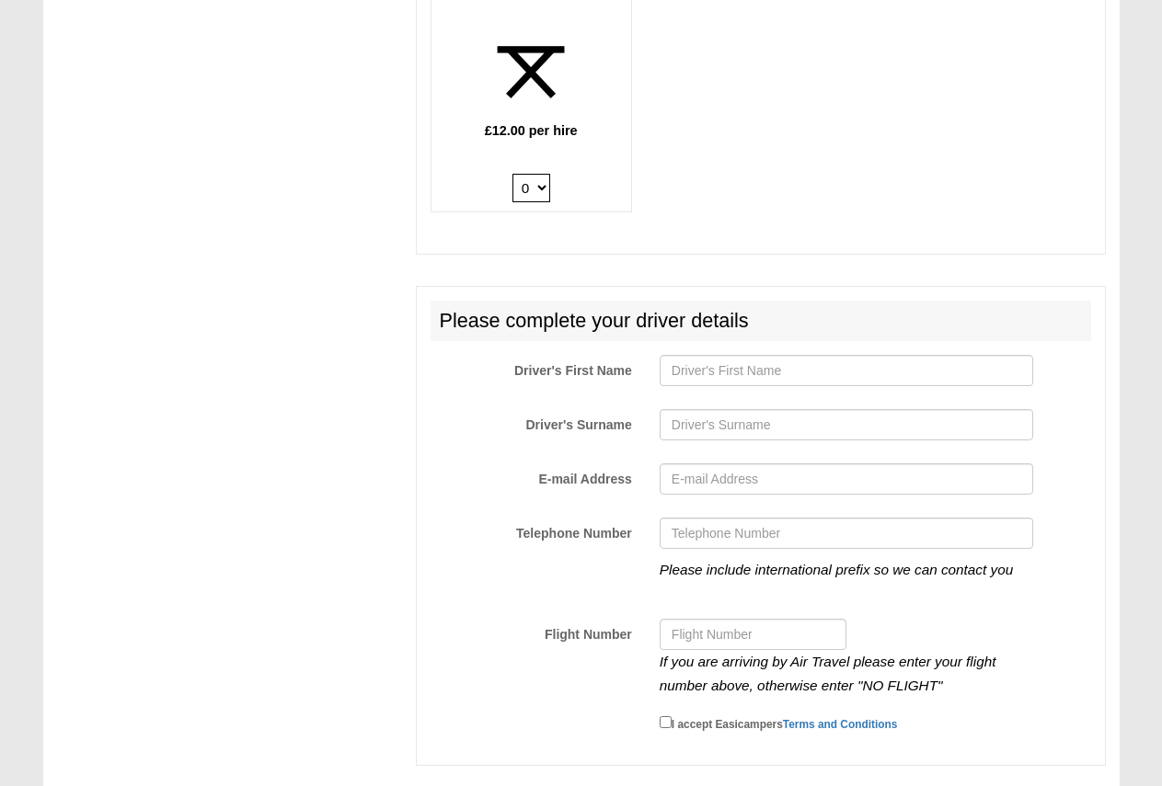
scroll to position [2742, 0]
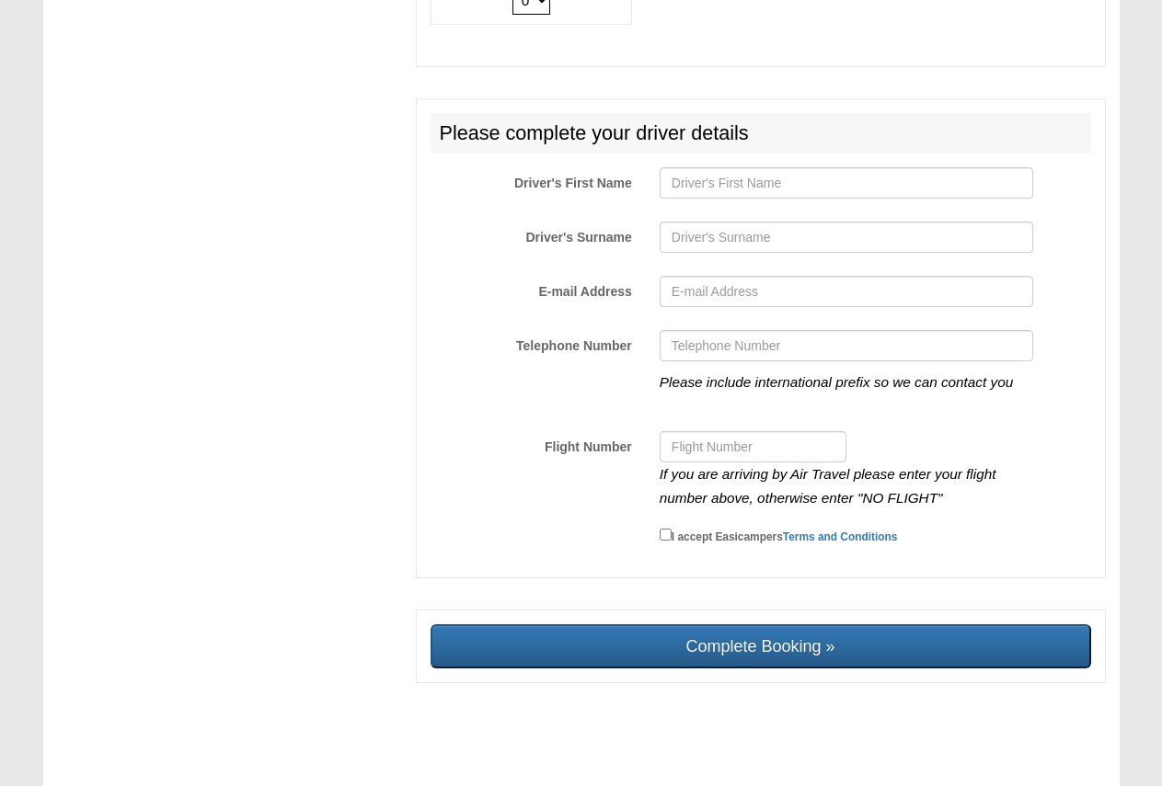
click at [932, 414] on div "Please include international prefix so we can contact you" at bounding box center [846, 373] width 401 height 87
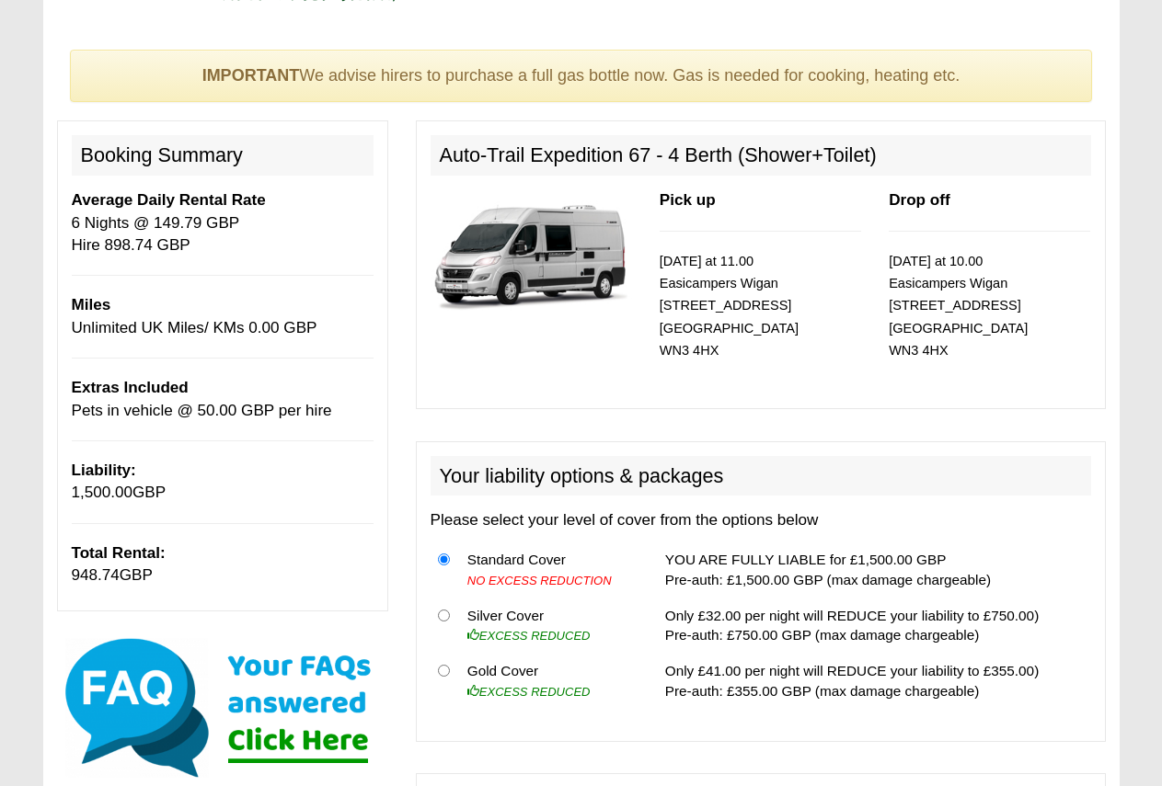
scroll to position [74, 0]
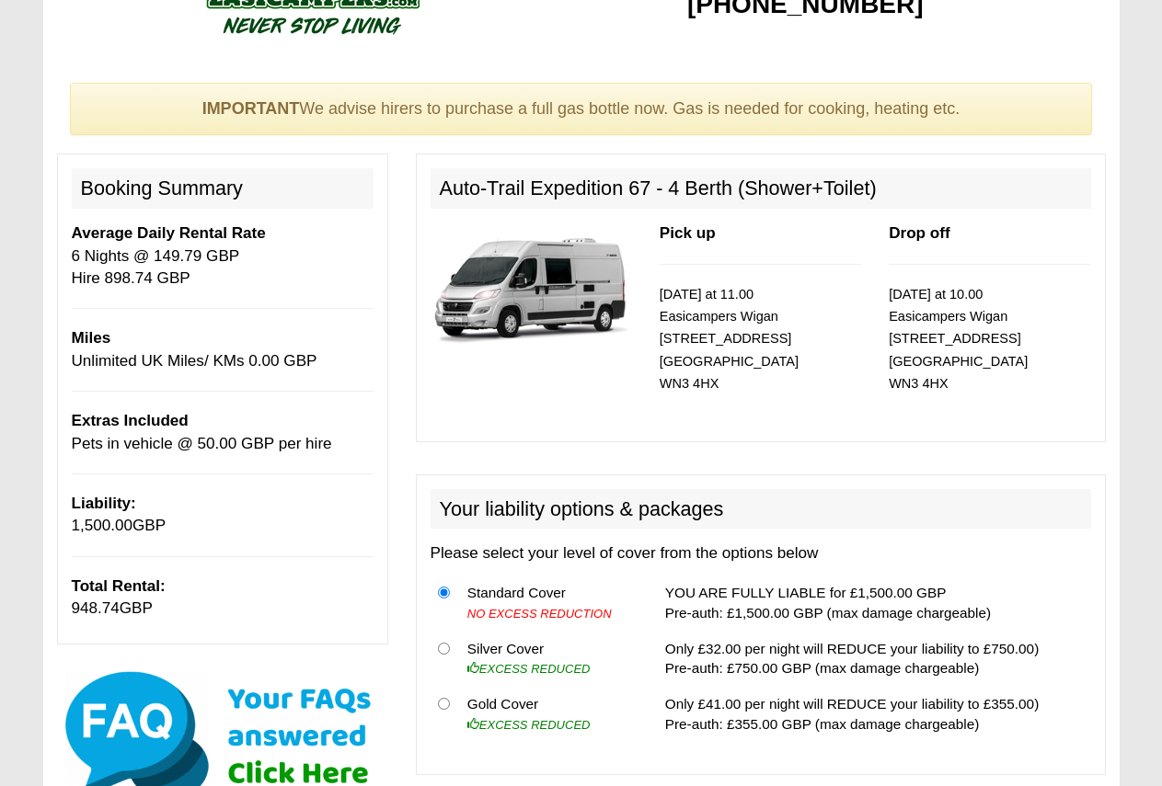
drag, startPoint x: 968, startPoint y: 104, endPoint x: 72, endPoint y: 106, distance: 895.8
click at [72, 106] on div "IMPORTANT We advise hirers to purchase a full gas bottle now. Gas is needed for…" at bounding box center [581, 109] width 1023 height 53
click at [526, 245] on img at bounding box center [530, 288] width 201 height 130
click at [524, 176] on h2 "Auto-Trail Expedition 67 - 4 Berth (Shower+Toilet)" at bounding box center [760, 188] width 660 height 40
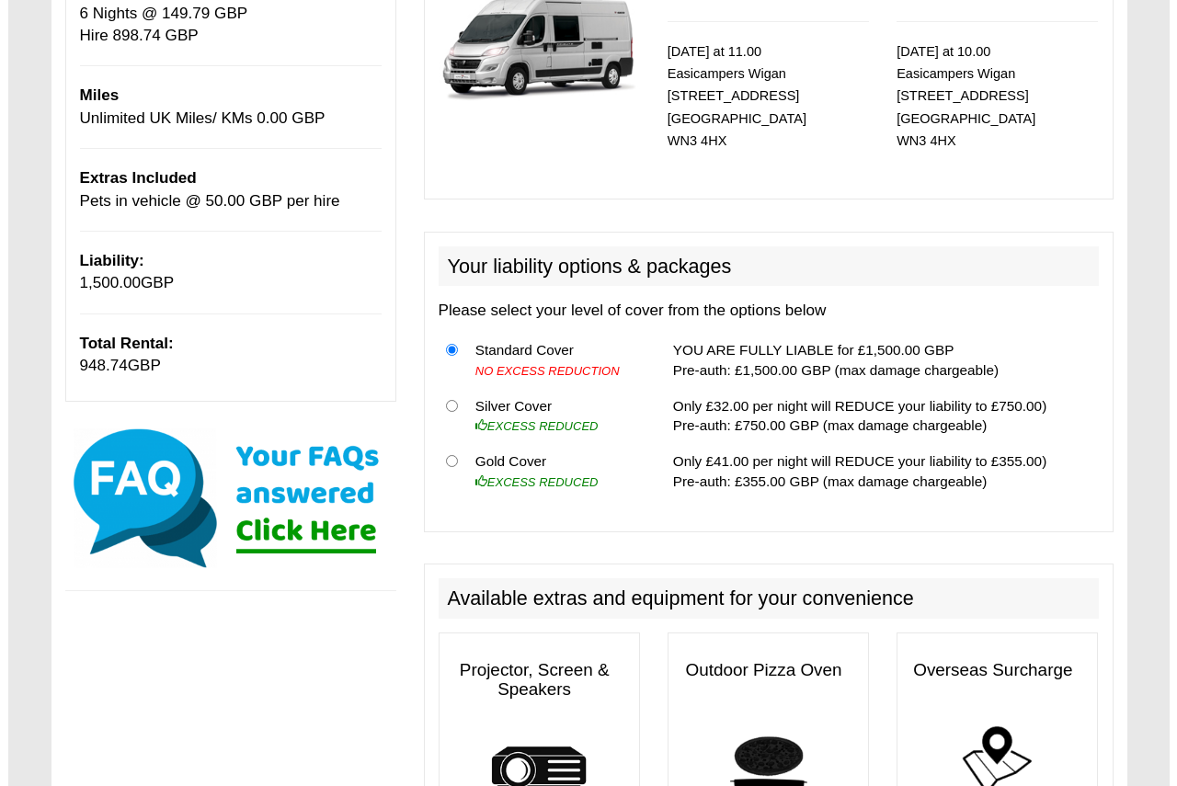
scroll to position [350, 0]
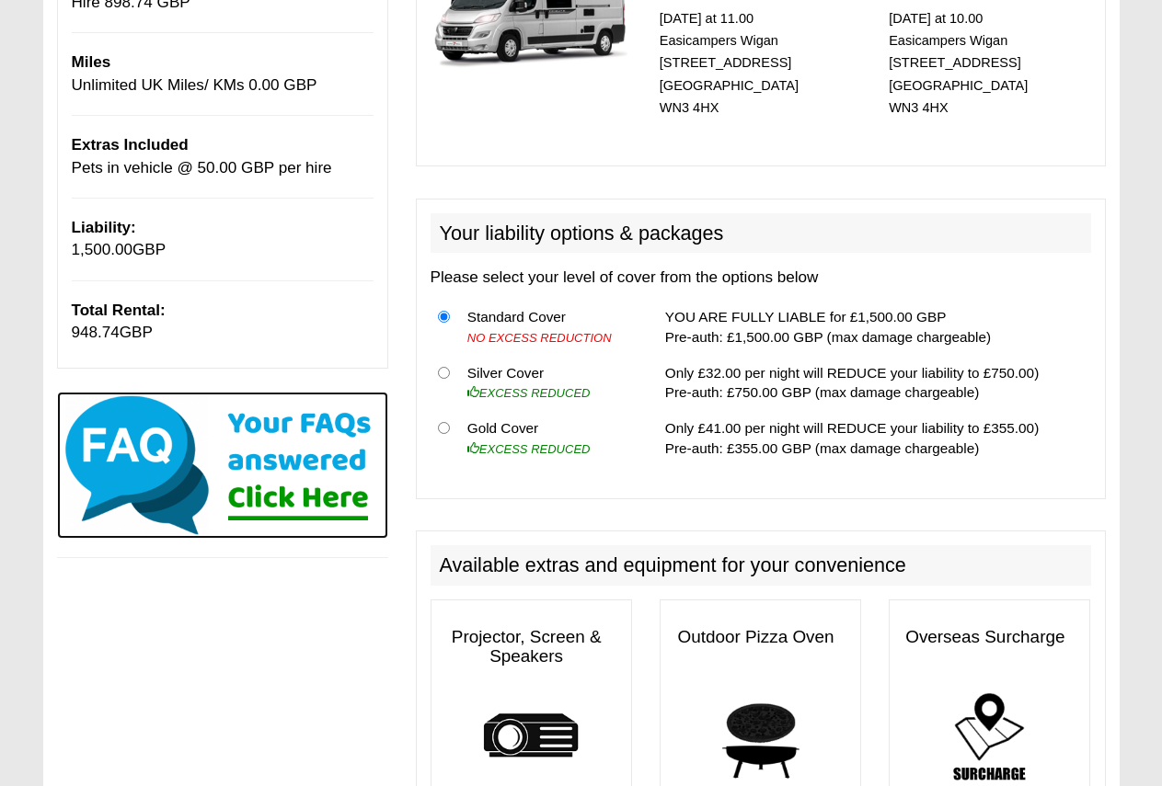
click at [226, 474] on img at bounding box center [222, 465] width 331 height 147
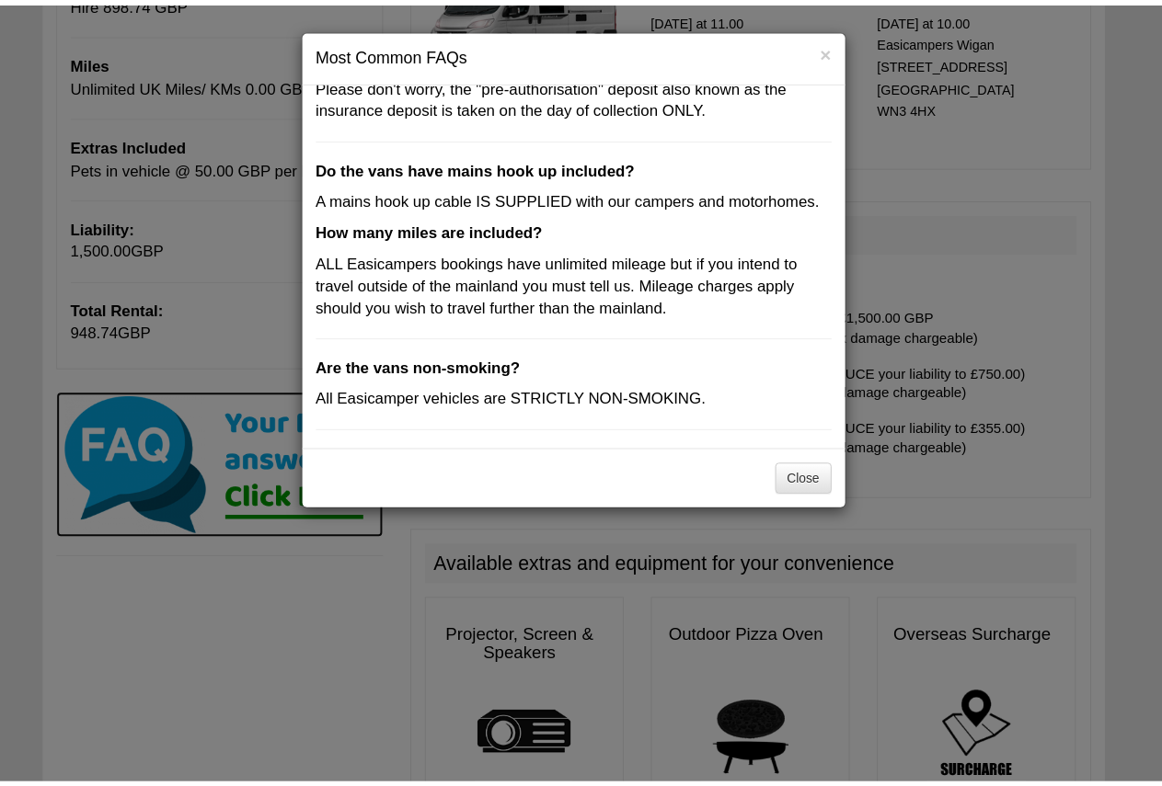
scroll to position [537, 0]
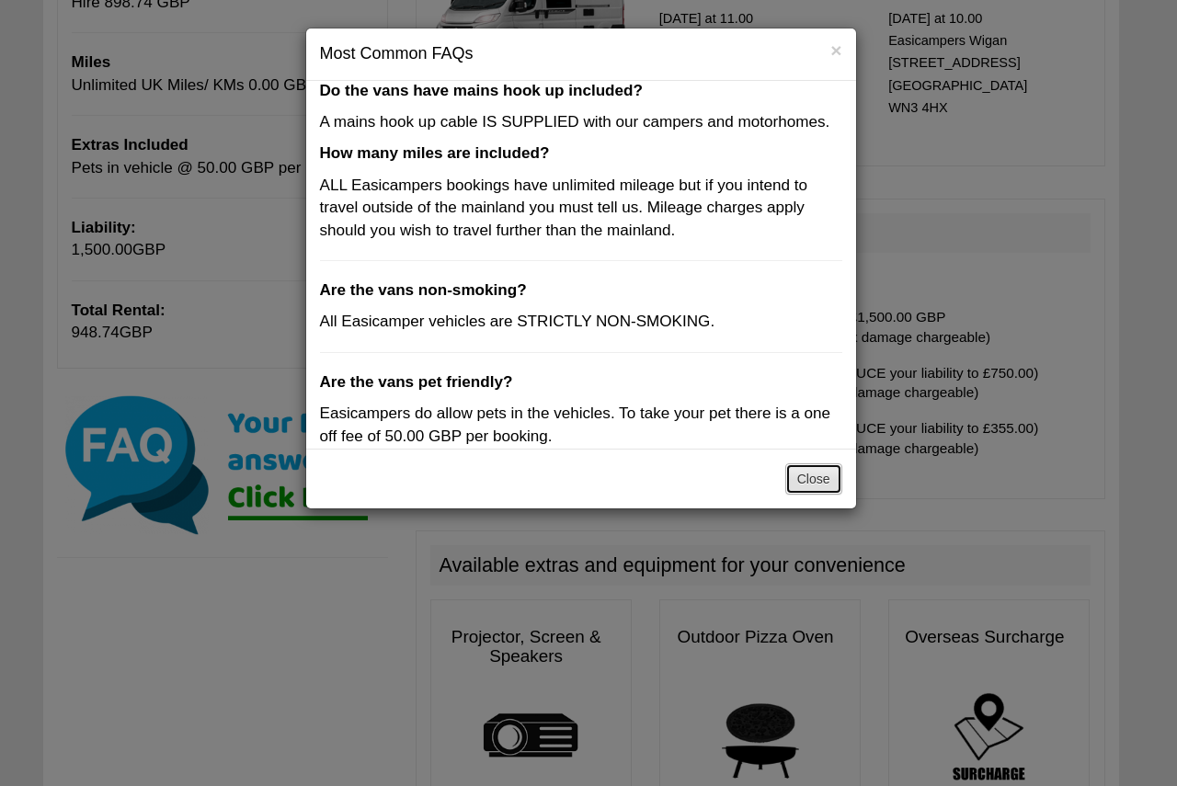
click at [807, 476] on button "Close" at bounding box center [813, 479] width 57 height 31
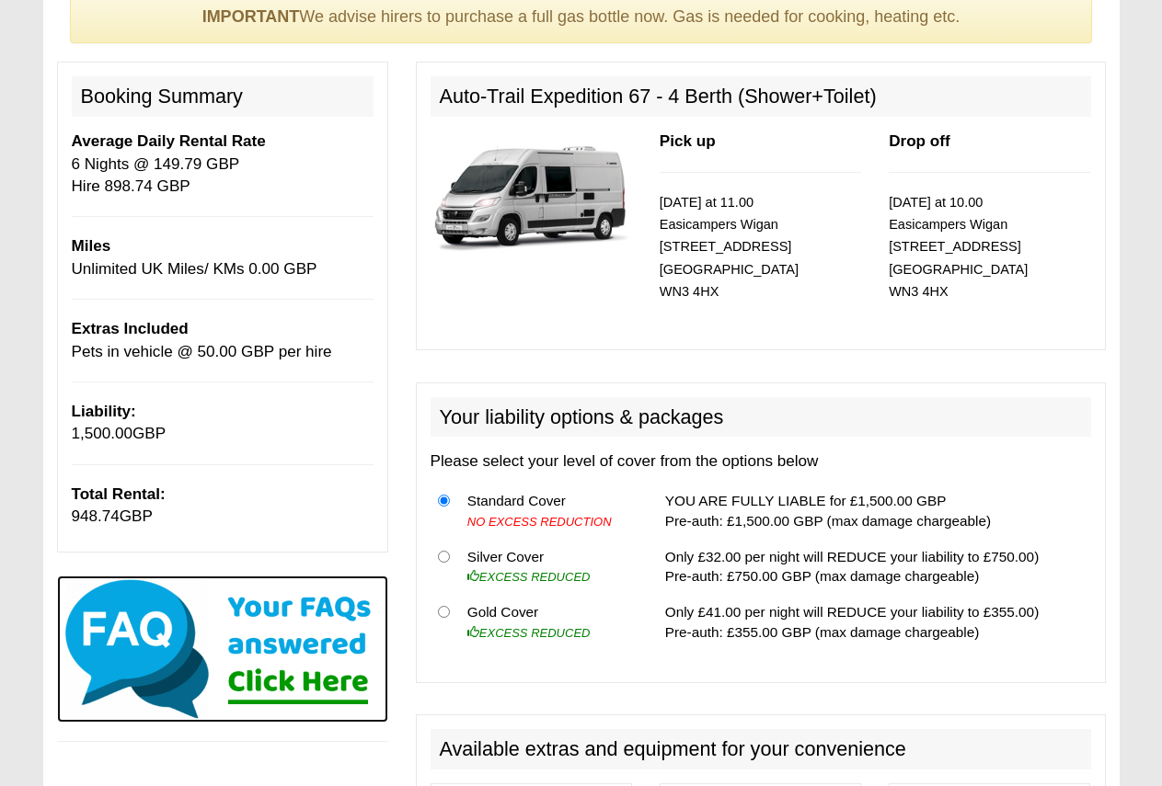
scroll to position [0, 0]
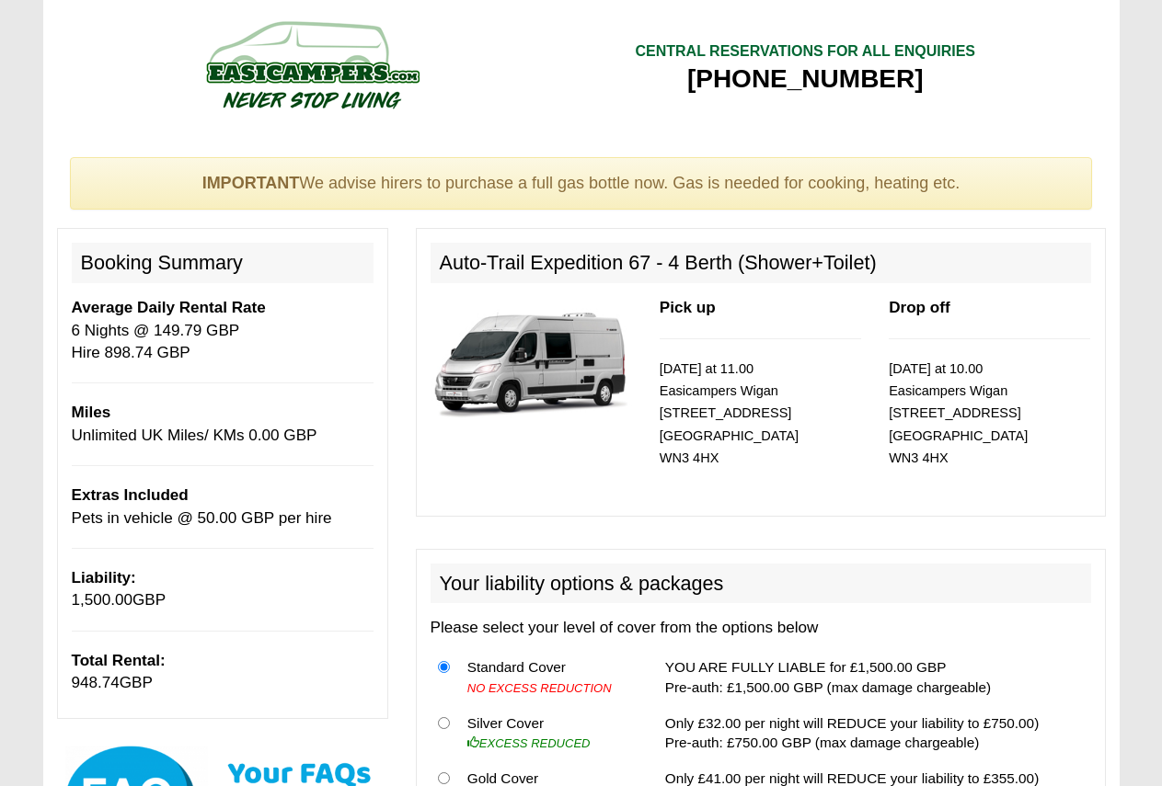
click at [400, 107] on img at bounding box center [311, 64] width 349 height 101
click at [366, 67] on img at bounding box center [311, 64] width 349 height 101
